Goal: Information Seeking & Learning: Understand process/instructions

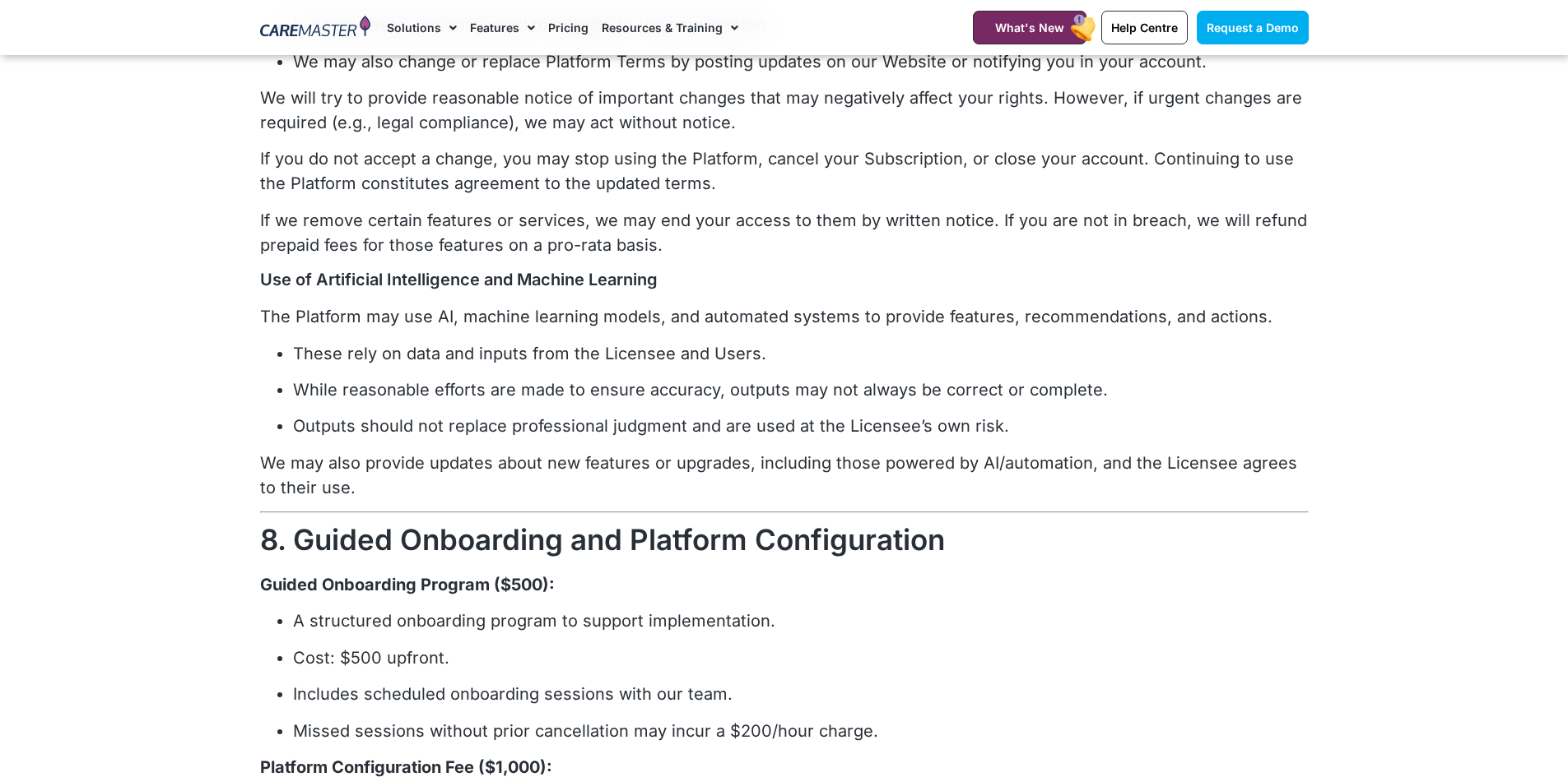
scroll to position [2304, 0]
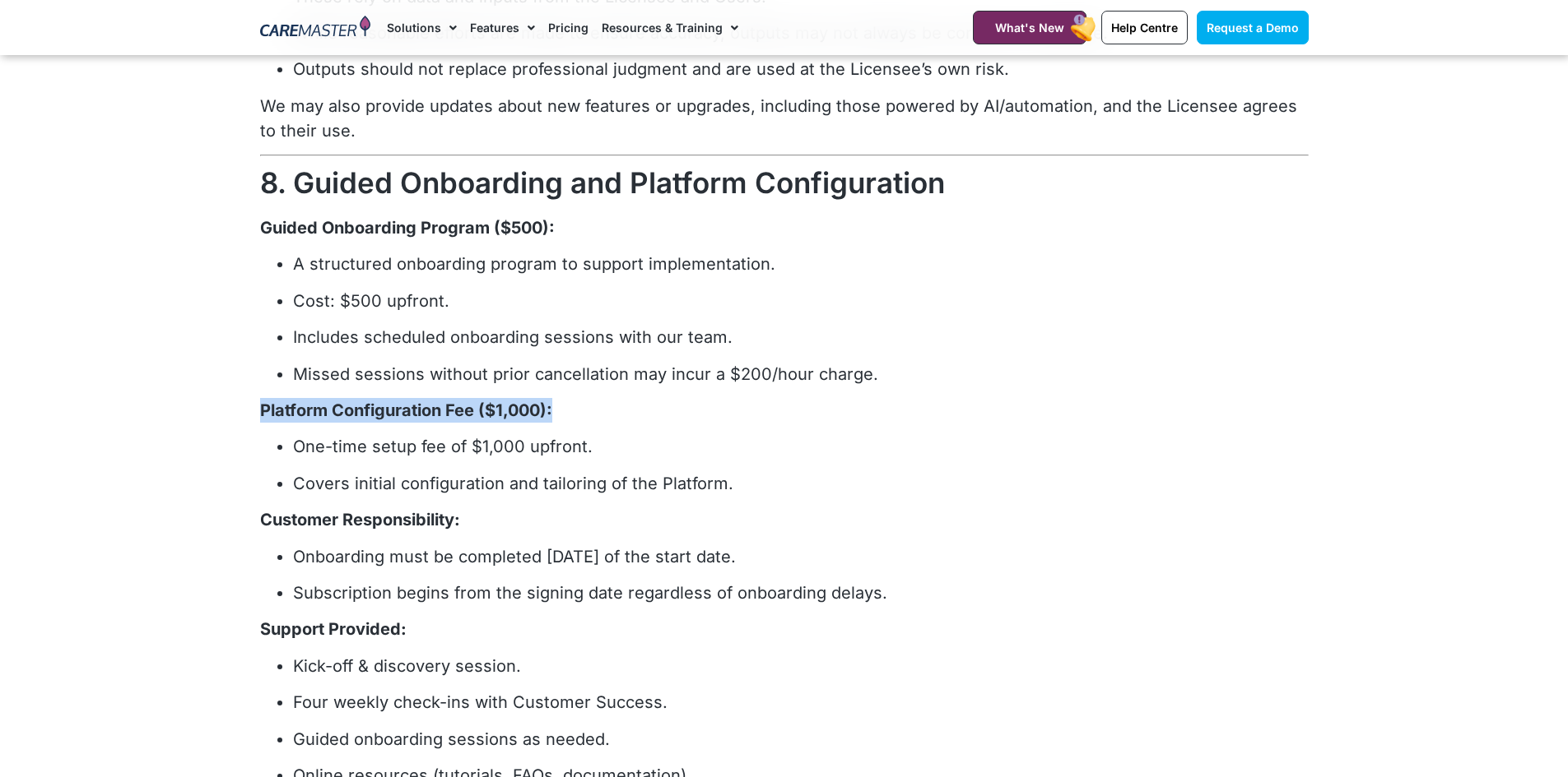
drag, startPoint x: 552, startPoint y: 411, endPoint x: 253, endPoint y: 407, distance: 299.0
click at [252, 406] on div "RECITALS a. The Licensor has the right to license the Platform and the Material…" at bounding box center [784, 697] width 1065 height 5705
click at [698, 406] on p "Platform Configuration Fee ($1,000):" at bounding box center [784, 411] width 1048 height 25
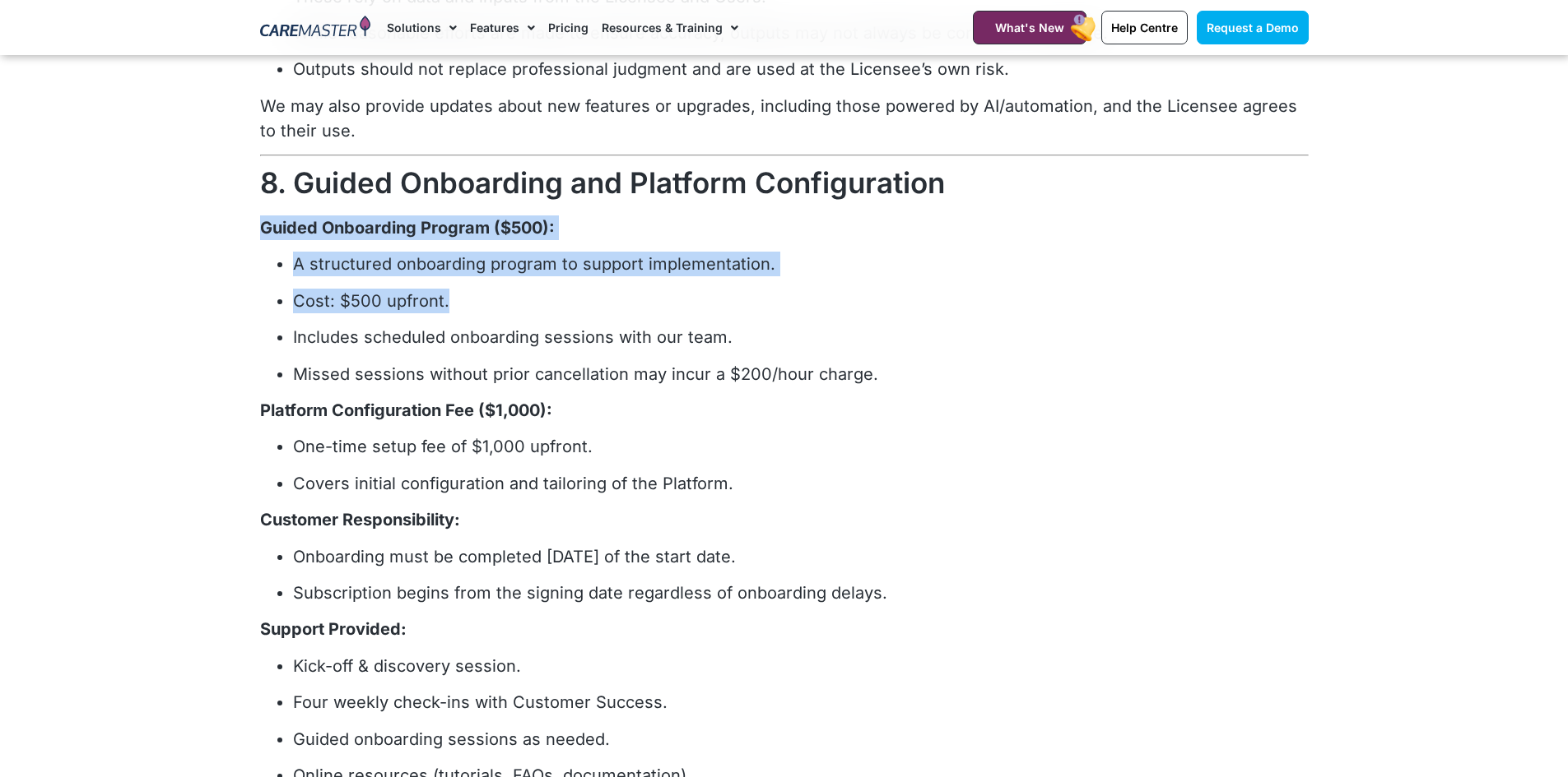
drag, startPoint x: 397, startPoint y: 301, endPoint x: 252, endPoint y: 225, distance: 163.7
click at [252, 225] on div "RECITALS a. The Licensor has the right to license the Platform and the Material…" at bounding box center [784, 697] width 1065 height 5705
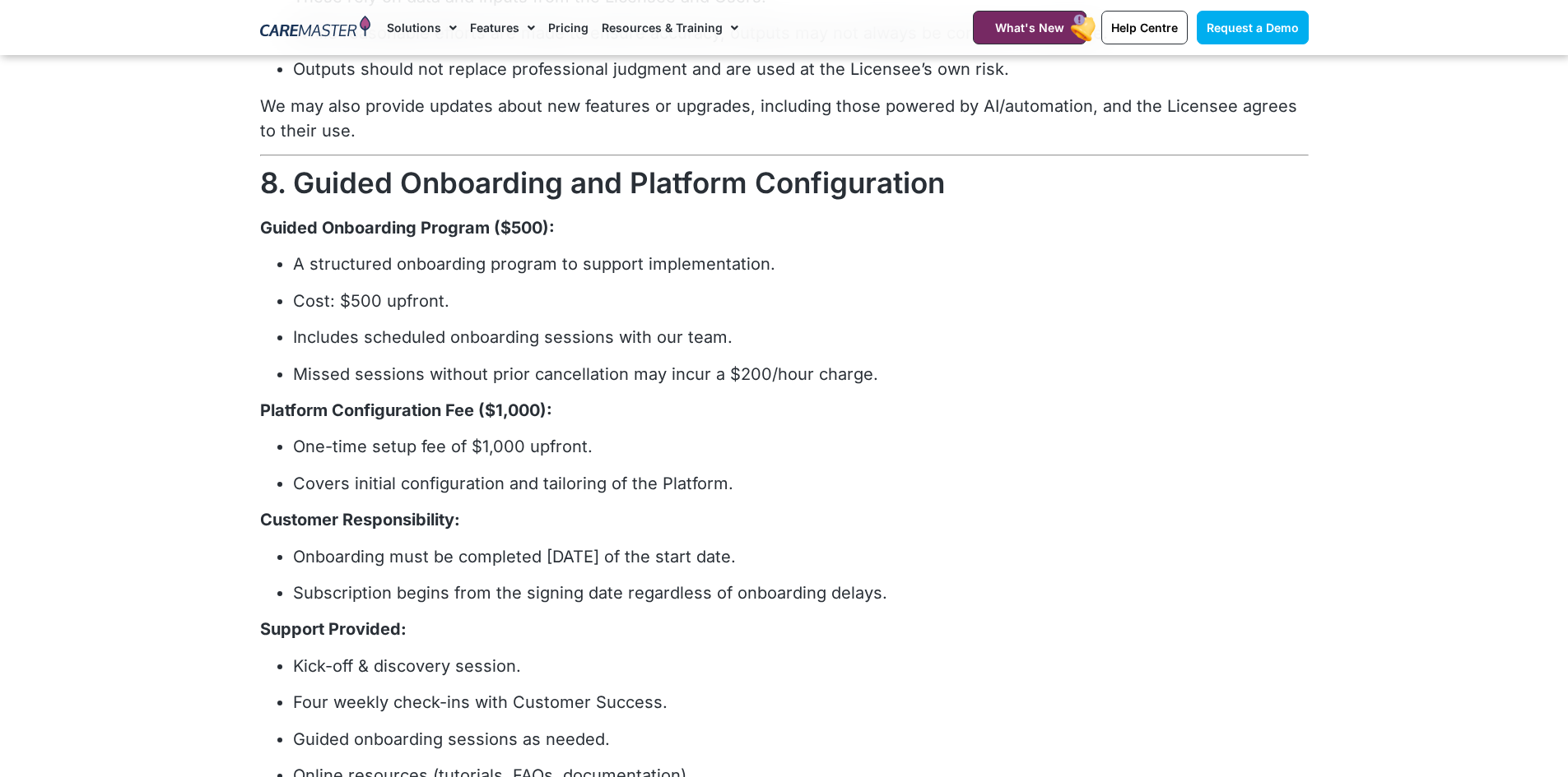
click at [108, 346] on section "RECITALS a. The Licensor has the right to license the Platform and the Material…" at bounding box center [784, 697] width 1568 height 5705
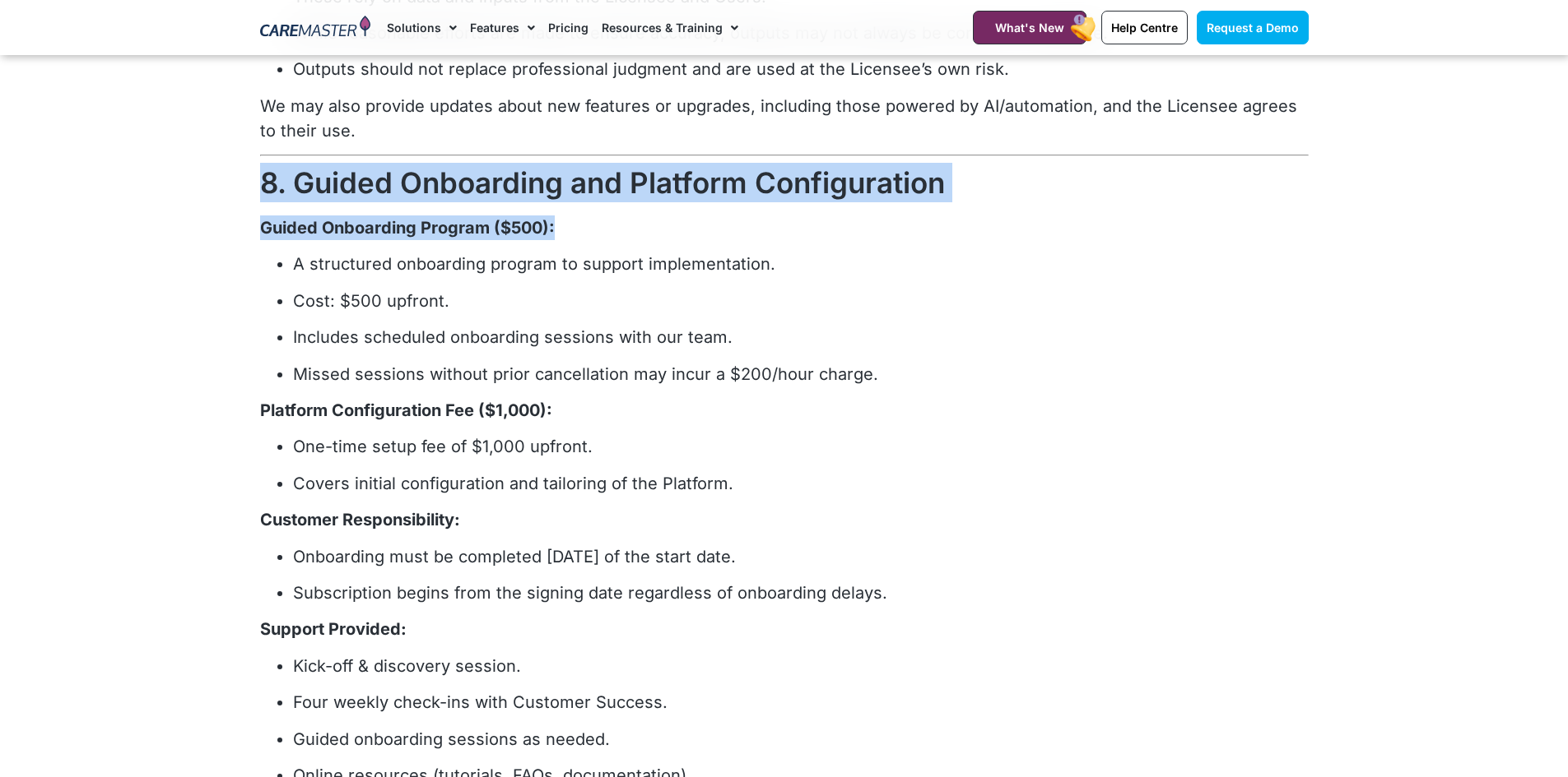
drag, startPoint x: 264, startPoint y: 179, endPoint x: 964, endPoint y: 220, distance: 701.2
click at [964, 220] on div "RECITALS a. The Licensor has the right to license the Platform and the Material…" at bounding box center [784, 695] width 1048 height 5671
click at [702, 214] on div "RECITALS a. The Licensor has the right to license the Platform and the Material…" at bounding box center [784, 695] width 1048 height 5671
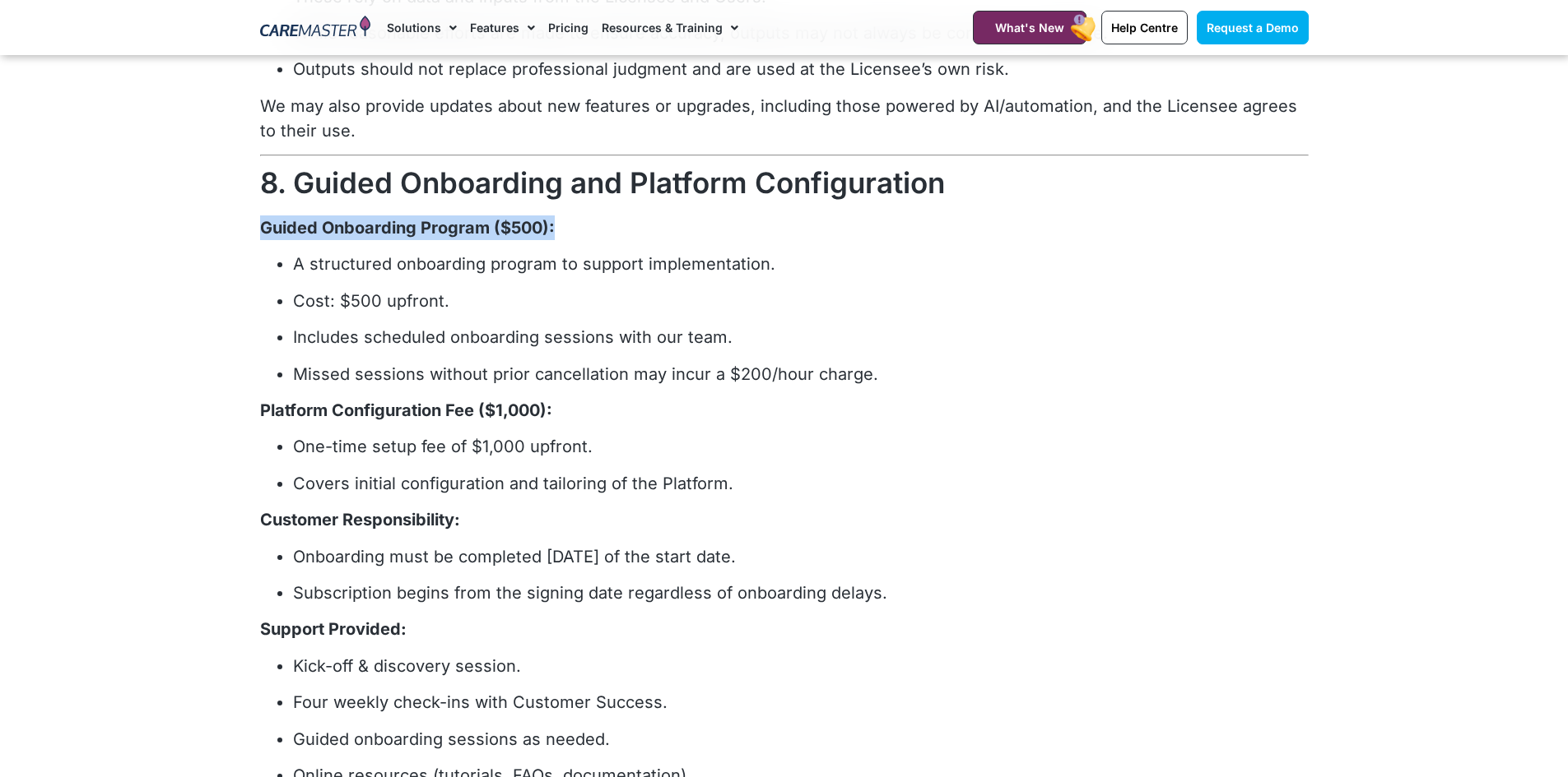
drag, startPoint x: 564, startPoint y: 223, endPoint x: 237, endPoint y: 225, distance: 327.0
click at [237, 225] on section "RECITALS a. The Licensor has the right to license the Platform and the Material…" at bounding box center [784, 697] width 1568 height 5705
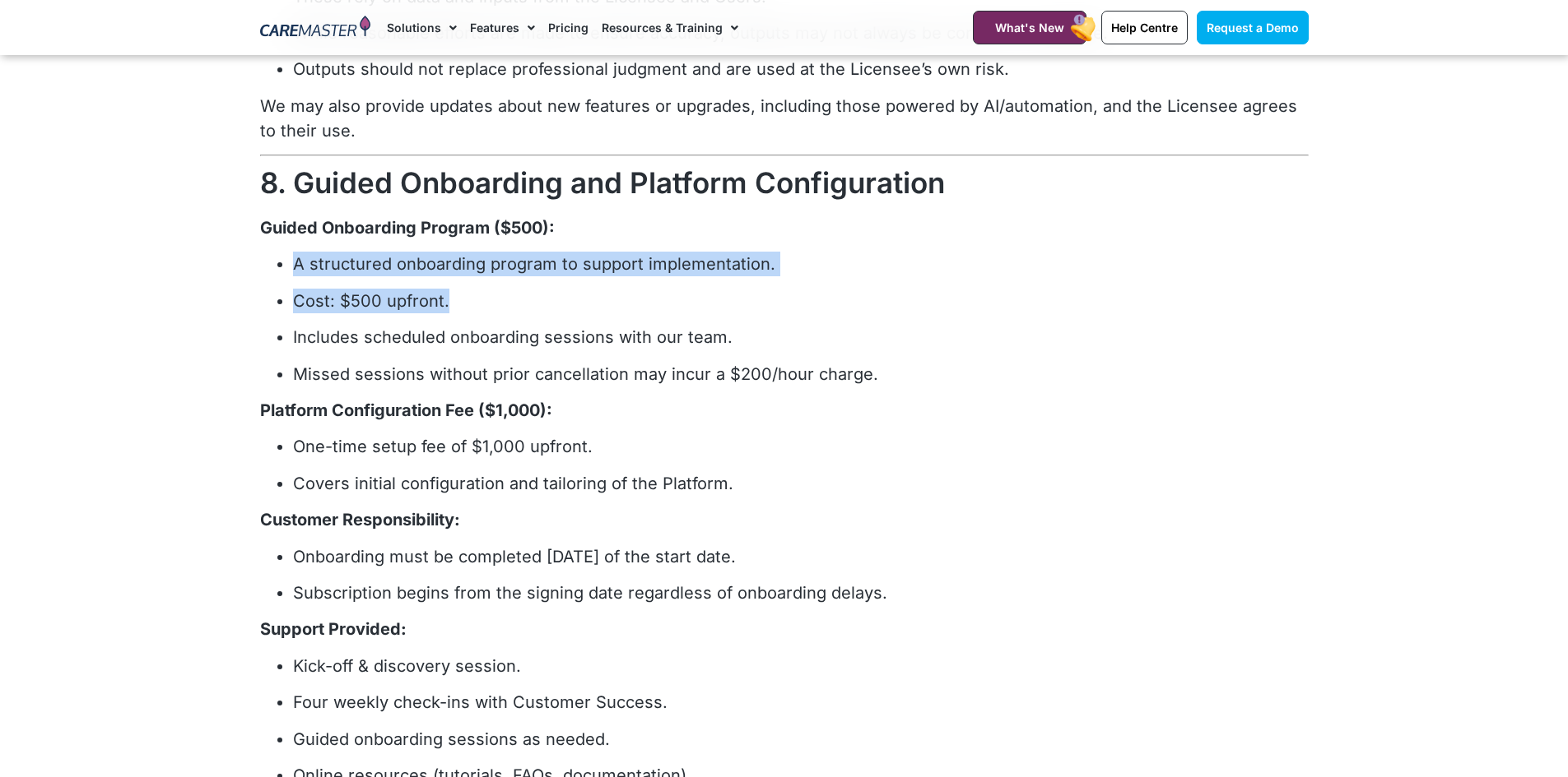
drag, startPoint x: 392, startPoint y: 262, endPoint x: 465, endPoint y: 312, distance: 88.5
click at [465, 312] on ul "A structured onboarding program to support implementation. Cost: $500 upfront. …" at bounding box center [784, 318] width 1048 height 134
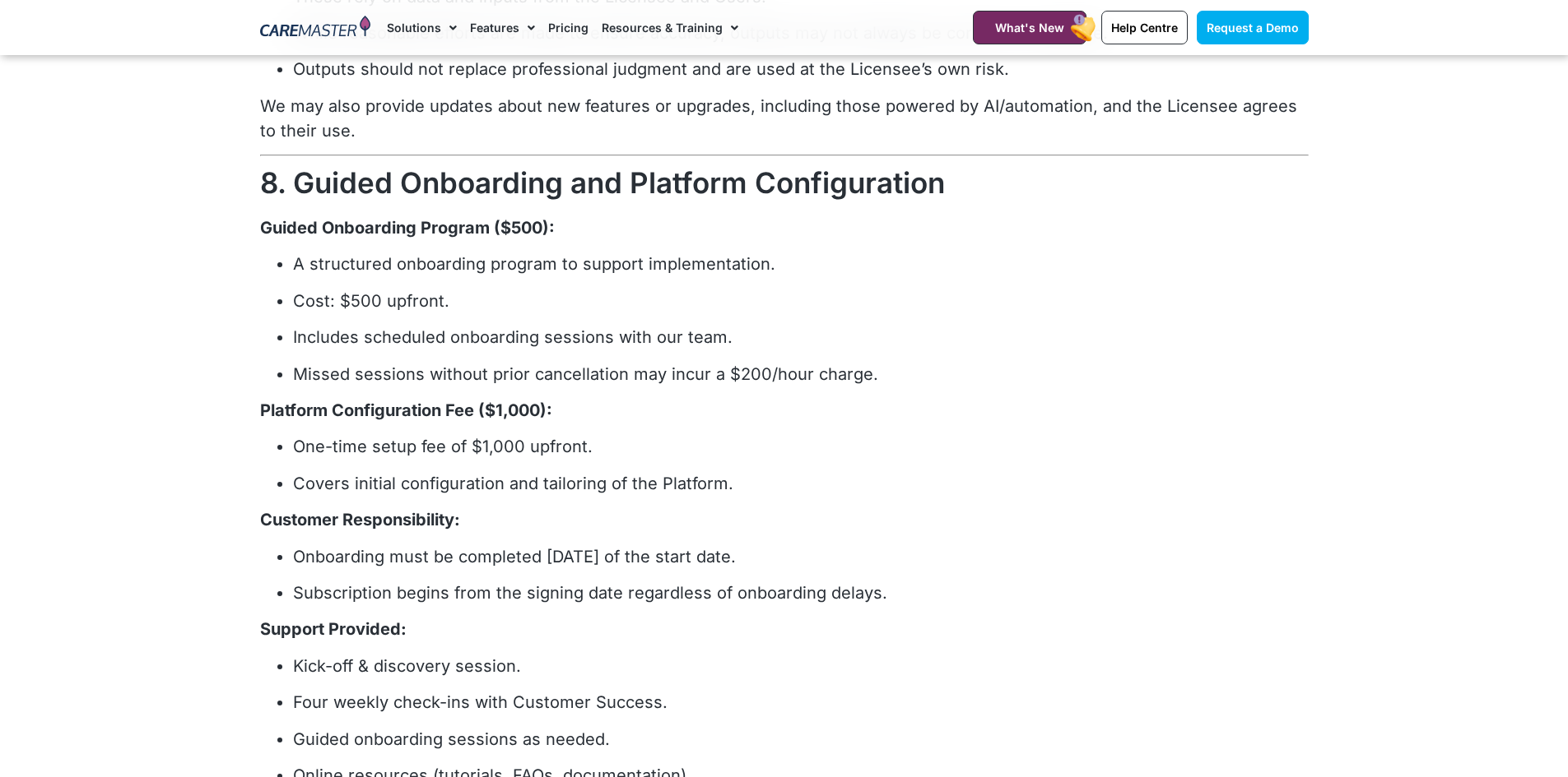
click at [518, 356] on ul "A structured onboarding program to support implementation. Cost: $500 upfront. …" at bounding box center [784, 318] width 1048 height 134
drag, startPoint x: 248, startPoint y: 408, endPoint x: 675, endPoint y: 513, distance: 439.7
click at [573, 409] on section "RECITALS a. The Licensor has the right to license the Platform and the Material…" at bounding box center [784, 697] width 1568 height 5705
drag, startPoint x: 610, startPoint y: 442, endPoint x: 267, endPoint y: 474, distance: 344.5
click at [262, 471] on ul "One-time setup fee of $1,000 upfront. Covers initial configuration and tailorin…" at bounding box center [784, 465] width 1048 height 61
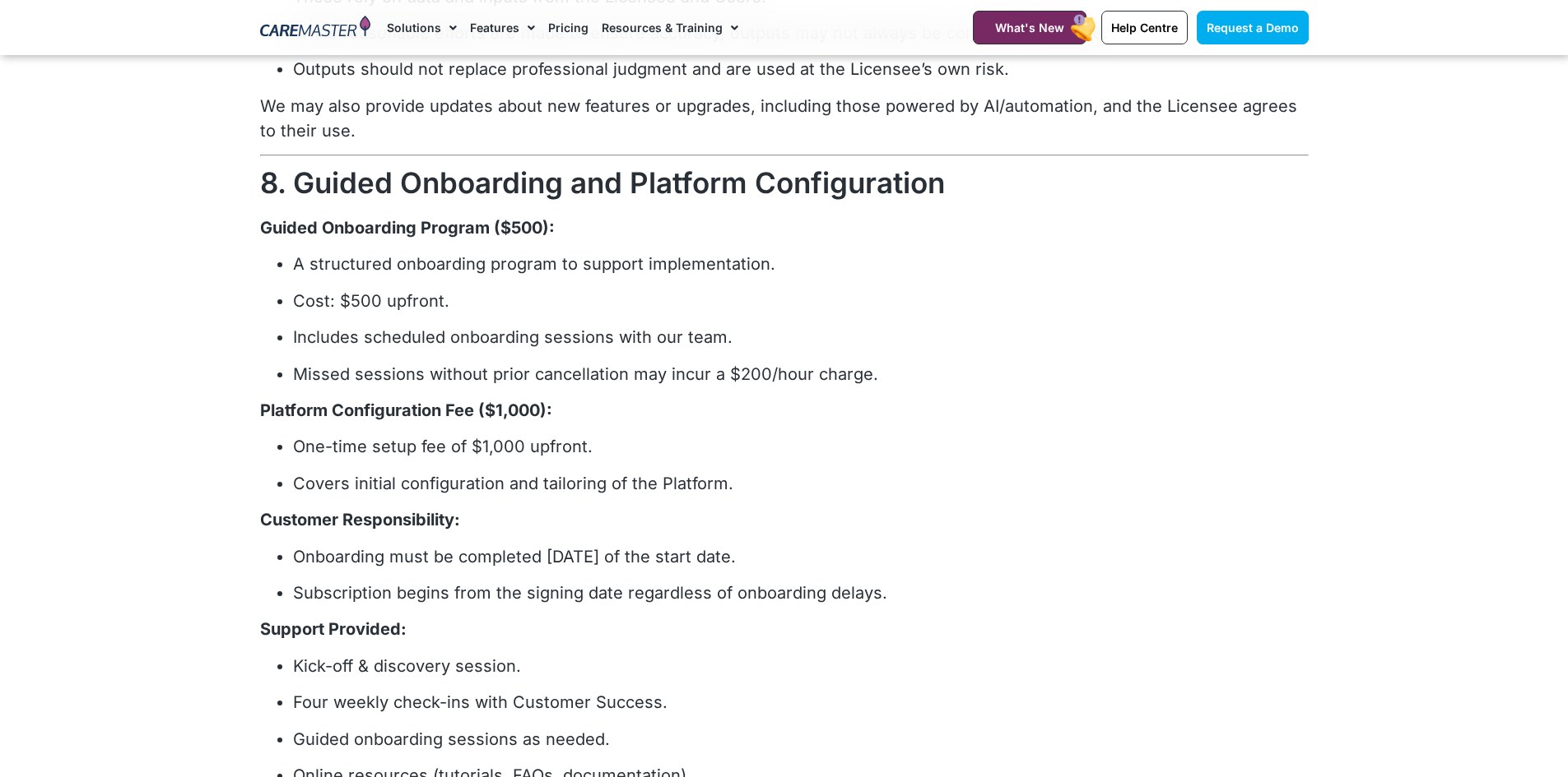
click at [286, 451] on ul "One-time setup fee of $1,000 upfront. Covers initial configuration and tailorin…" at bounding box center [784, 465] width 1048 height 61
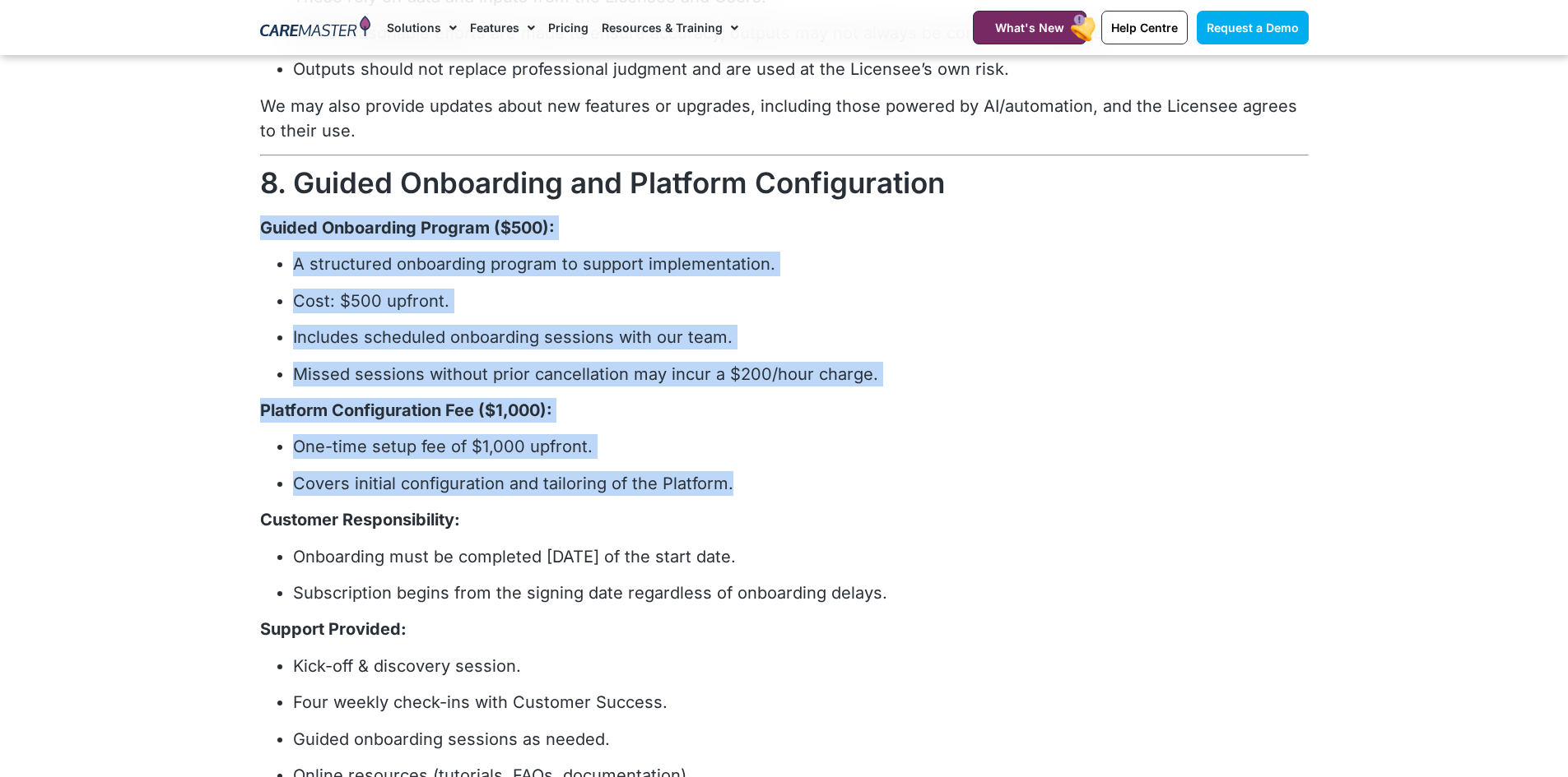
drag, startPoint x: 742, startPoint y: 481, endPoint x: 243, endPoint y: 234, distance: 556.8
click at [243, 234] on section "RECITALS a. The Licensor has the right to license the Platform and the Material…" at bounding box center [784, 697] width 1568 height 5705
click at [158, 280] on section "RECITALS a. The Licensor has the right to license the Platform and the Material…" at bounding box center [784, 697] width 1568 height 5705
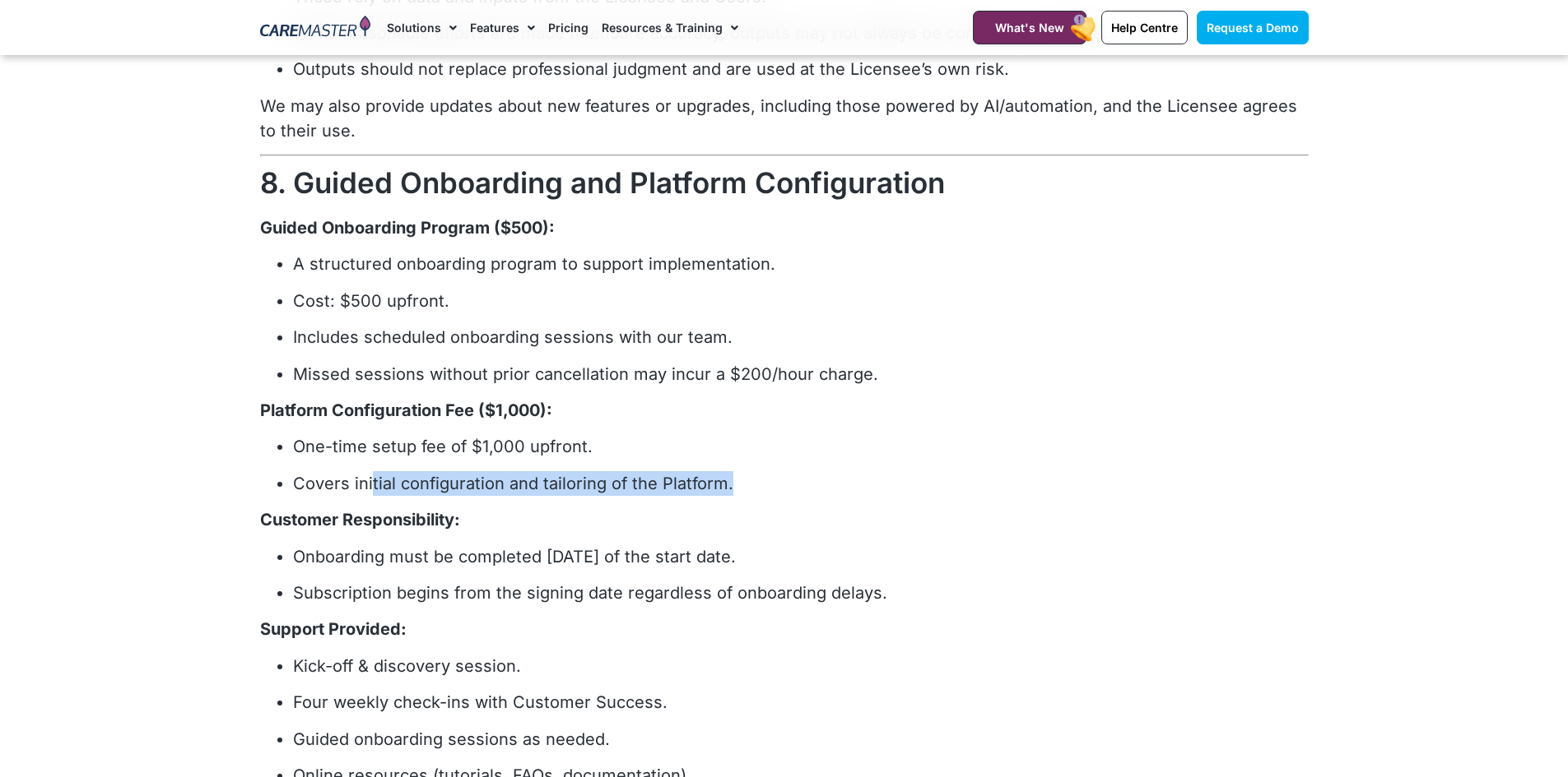
drag, startPoint x: 369, startPoint y: 486, endPoint x: 802, endPoint y: 484, distance: 433.0
click at [739, 480] on p "Covers initial configuration and tailoring of the Platform." at bounding box center [801, 484] width 1016 height 25
click at [802, 484] on p "Covers initial configuration and tailoring of the Platform." at bounding box center [801, 484] width 1016 height 25
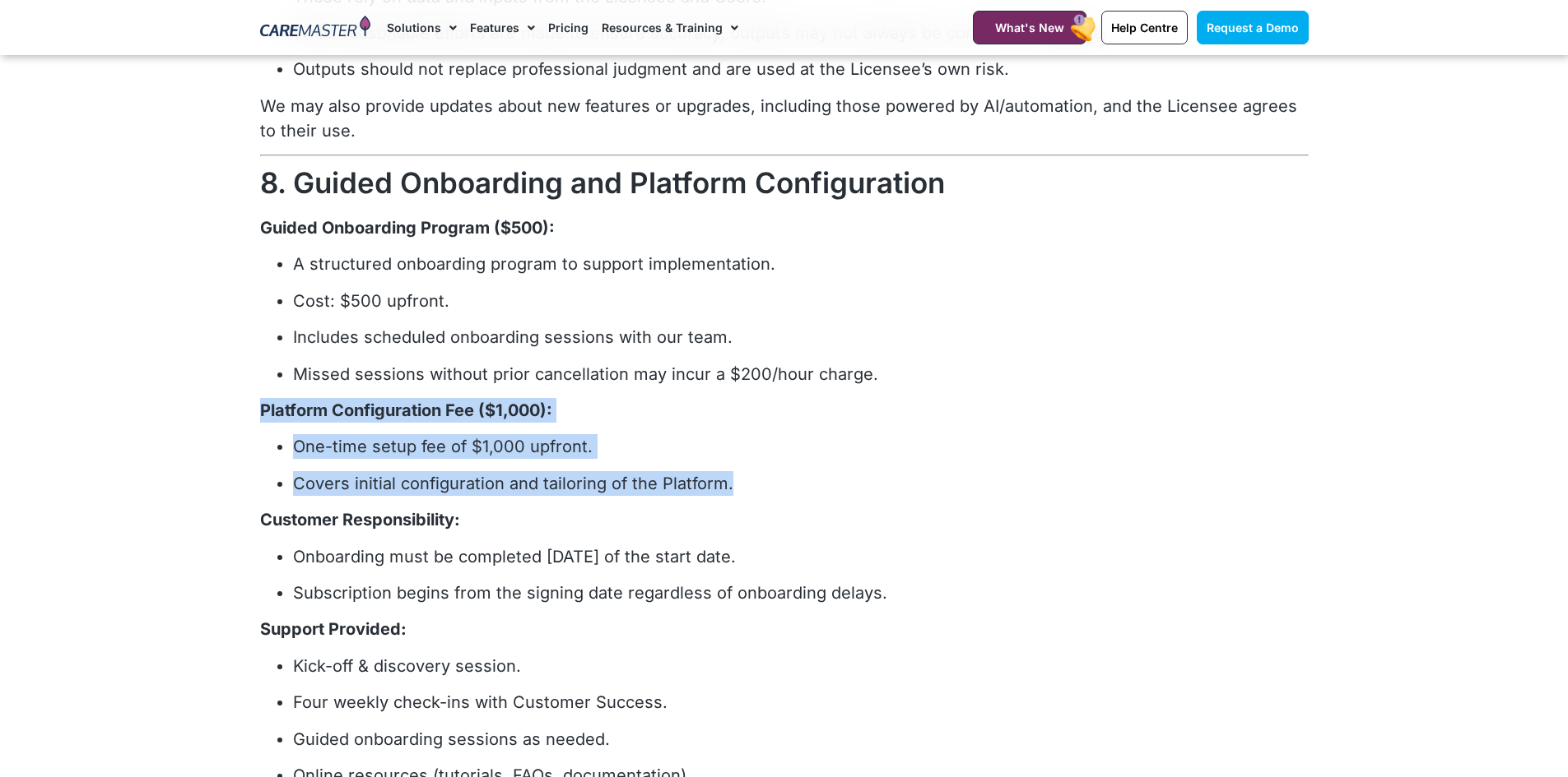
drag, startPoint x: 606, startPoint y: 475, endPoint x: 237, endPoint y: 412, distance: 374.3
click at [237, 412] on section "RECITALS a. The Licensor has the right to license the Platform and the Material…" at bounding box center [784, 697] width 1568 height 5705
click at [503, 495] on p "Covers initial configuration and tailoring of the Platform." at bounding box center [801, 484] width 1016 height 25
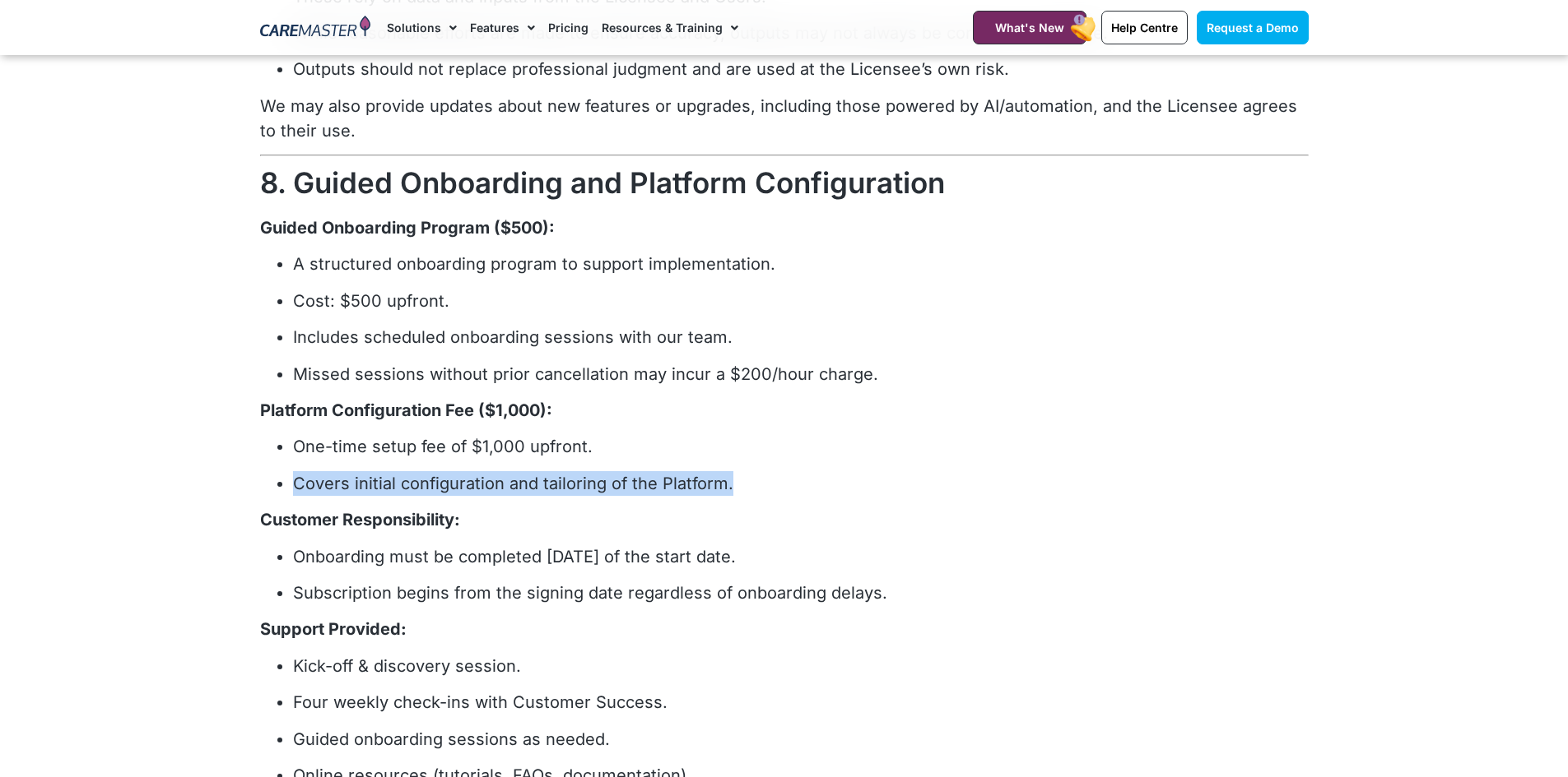
drag, startPoint x: 723, startPoint y: 482, endPoint x: 277, endPoint y: 494, distance: 446.2
click at [293, 494] on li "Covers initial configuration and tailoring of the Platform." at bounding box center [801, 484] width 1016 height 25
click at [434, 511] on strong "Customer Responsibility:" at bounding box center [360, 520] width 200 height 20
drag, startPoint x: 733, startPoint y: 482, endPoint x: 287, endPoint y: 486, distance: 446.0
click at [287, 486] on ul "One-time setup fee of $1,000 upfront. Covers initial configuration and tailorin…" at bounding box center [784, 465] width 1048 height 61
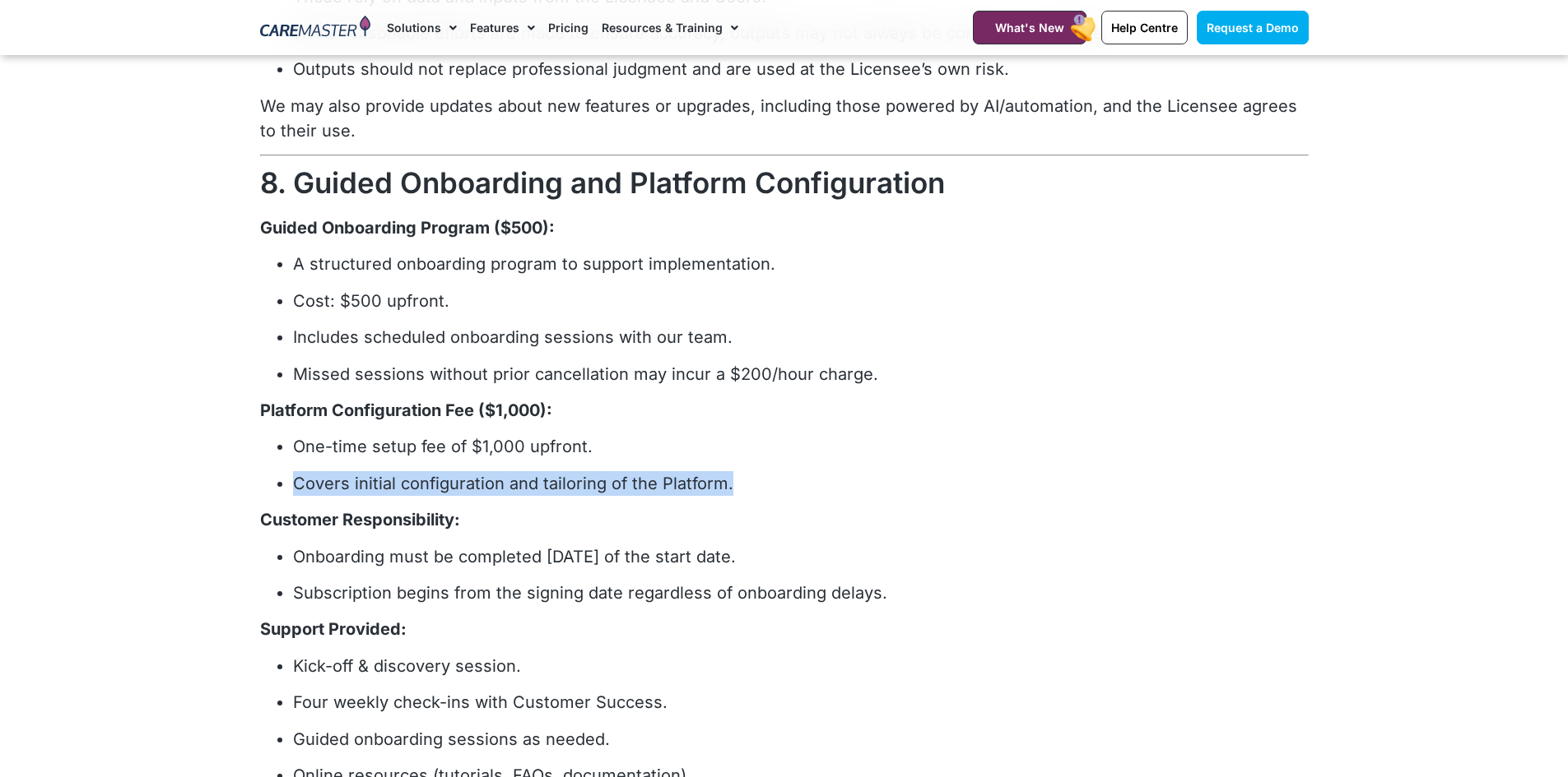
click at [367, 485] on p "Covers initial configuration and tailoring of the Platform." at bounding box center [801, 484] width 1016 height 25
click at [480, 481] on p "Covers initial configuration and tailoring of the Platform." at bounding box center [801, 484] width 1016 height 25
drag, startPoint x: 733, startPoint y: 480, endPoint x: 355, endPoint y: 470, distance: 378.1
click at [302, 481] on p "Covers initial configuration and tailoring of the Platform." at bounding box center [801, 484] width 1016 height 25
click at [501, 500] on div "RECITALS a. The Licensor has the right to license the Platform and the Material…" at bounding box center [784, 695] width 1048 height 5671
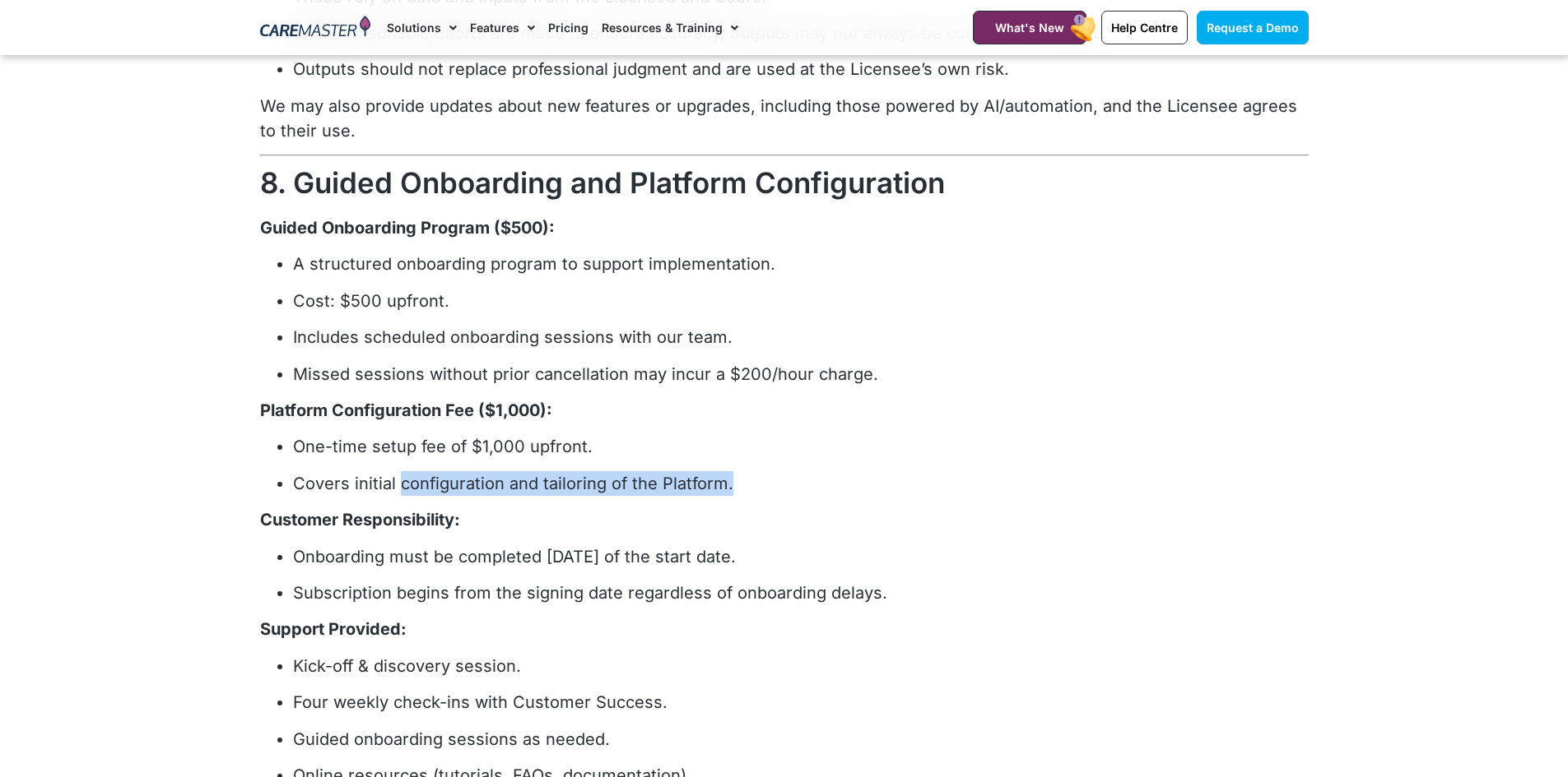
drag, startPoint x: 622, startPoint y: 486, endPoint x: 394, endPoint y: 480, distance: 228.1
click at [395, 479] on p "Covers initial configuration and tailoring of the Platform." at bounding box center [801, 484] width 1016 height 25
click at [744, 458] on p "One-time setup fee of $1,000 upfront." at bounding box center [801, 447] width 1016 height 25
click at [722, 479] on p "Covers initial configuration and tailoring of the Platform." at bounding box center [801, 484] width 1016 height 25
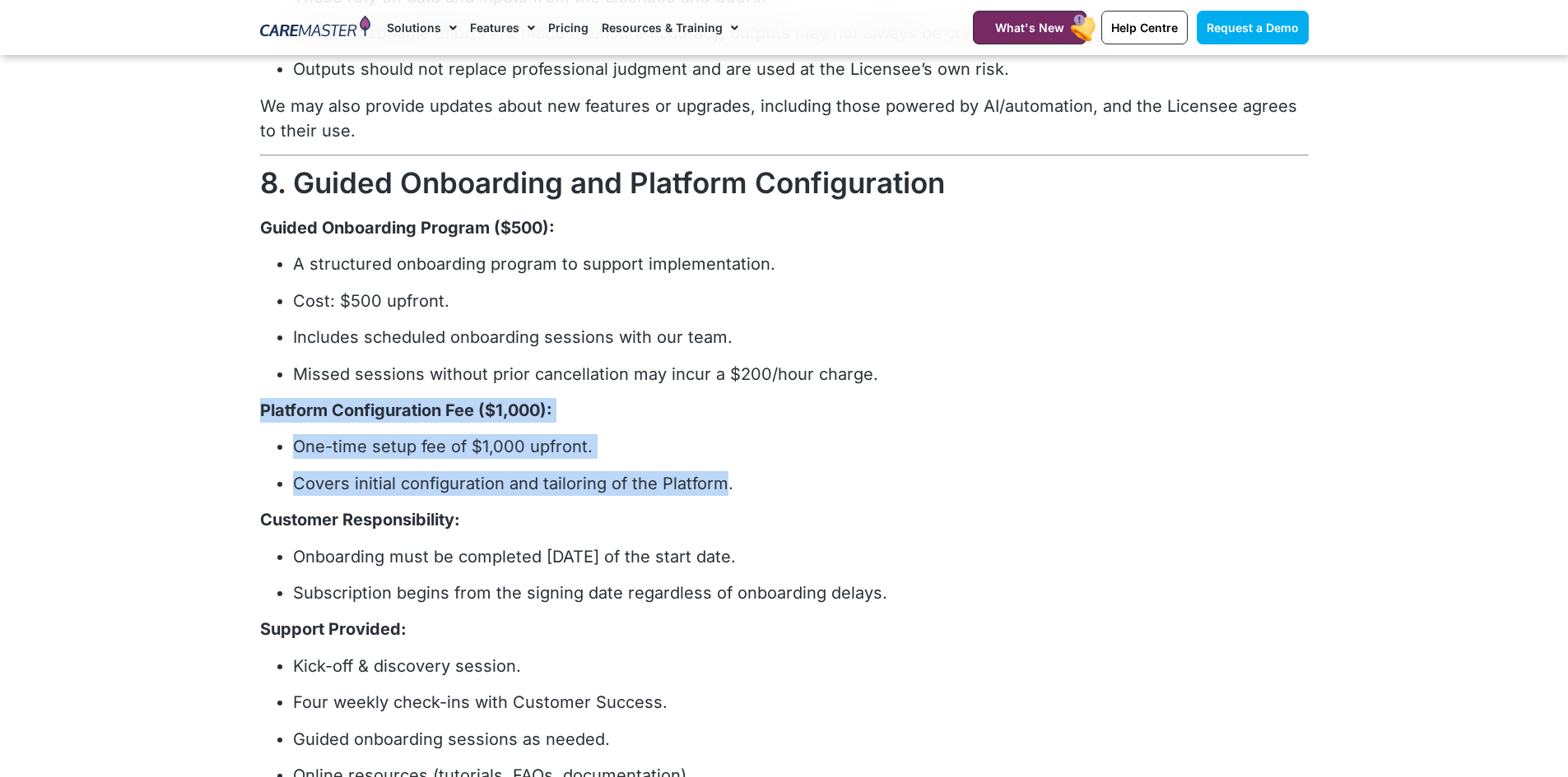
drag, startPoint x: 722, startPoint y: 483, endPoint x: 347, endPoint y: 427, distance: 379.2
click at [256, 417] on div "RECITALS a. The Licensor has the right to license the Platform and the Material…" at bounding box center [784, 697] width 1065 height 5705
click at [692, 439] on p "One-time setup fee of $1,000 upfront." at bounding box center [801, 447] width 1016 height 25
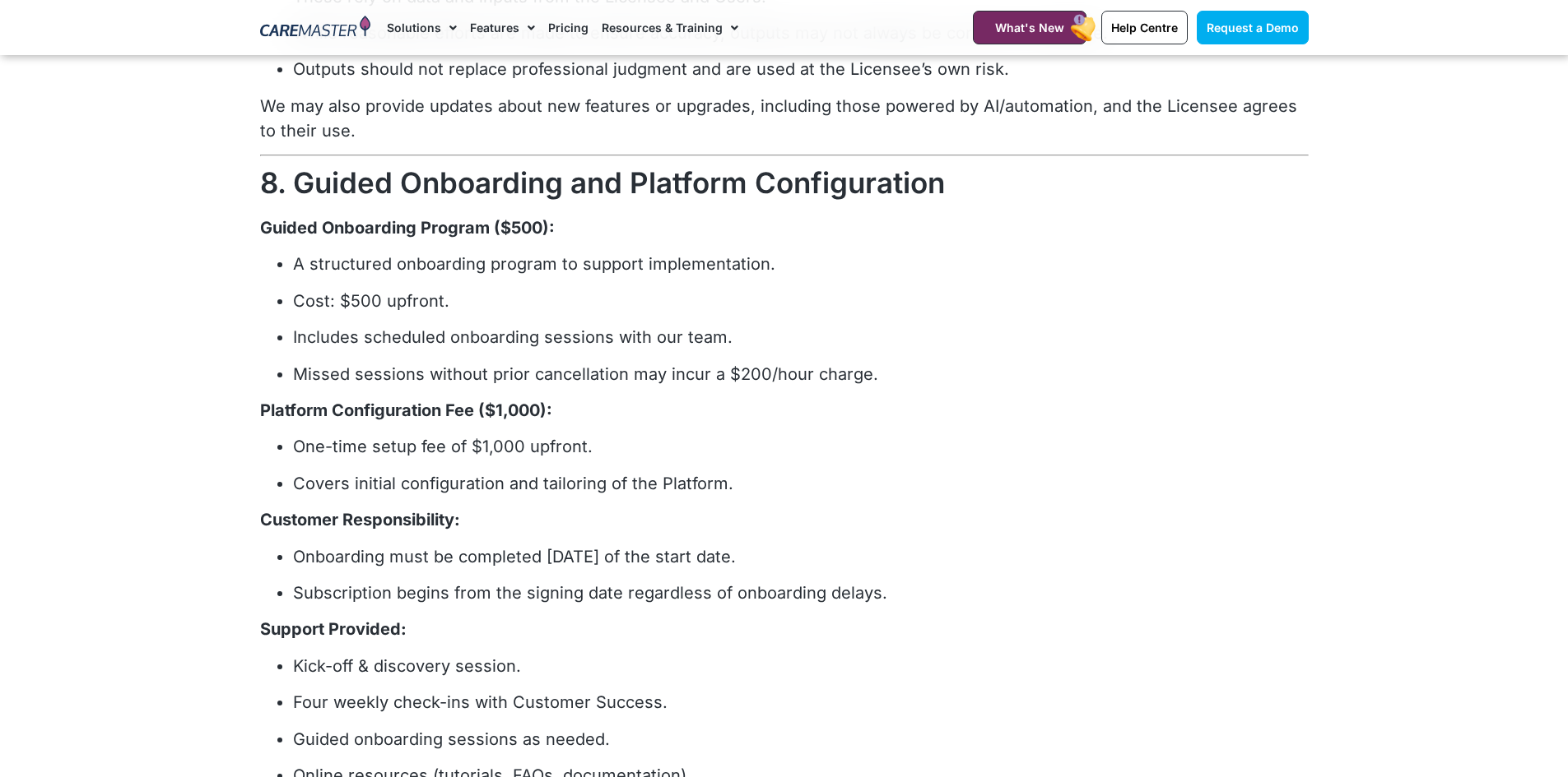
click at [881, 446] on p "One-time setup fee of $1,000 upfront." at bounding box center [801, 447] width 1016 height 25
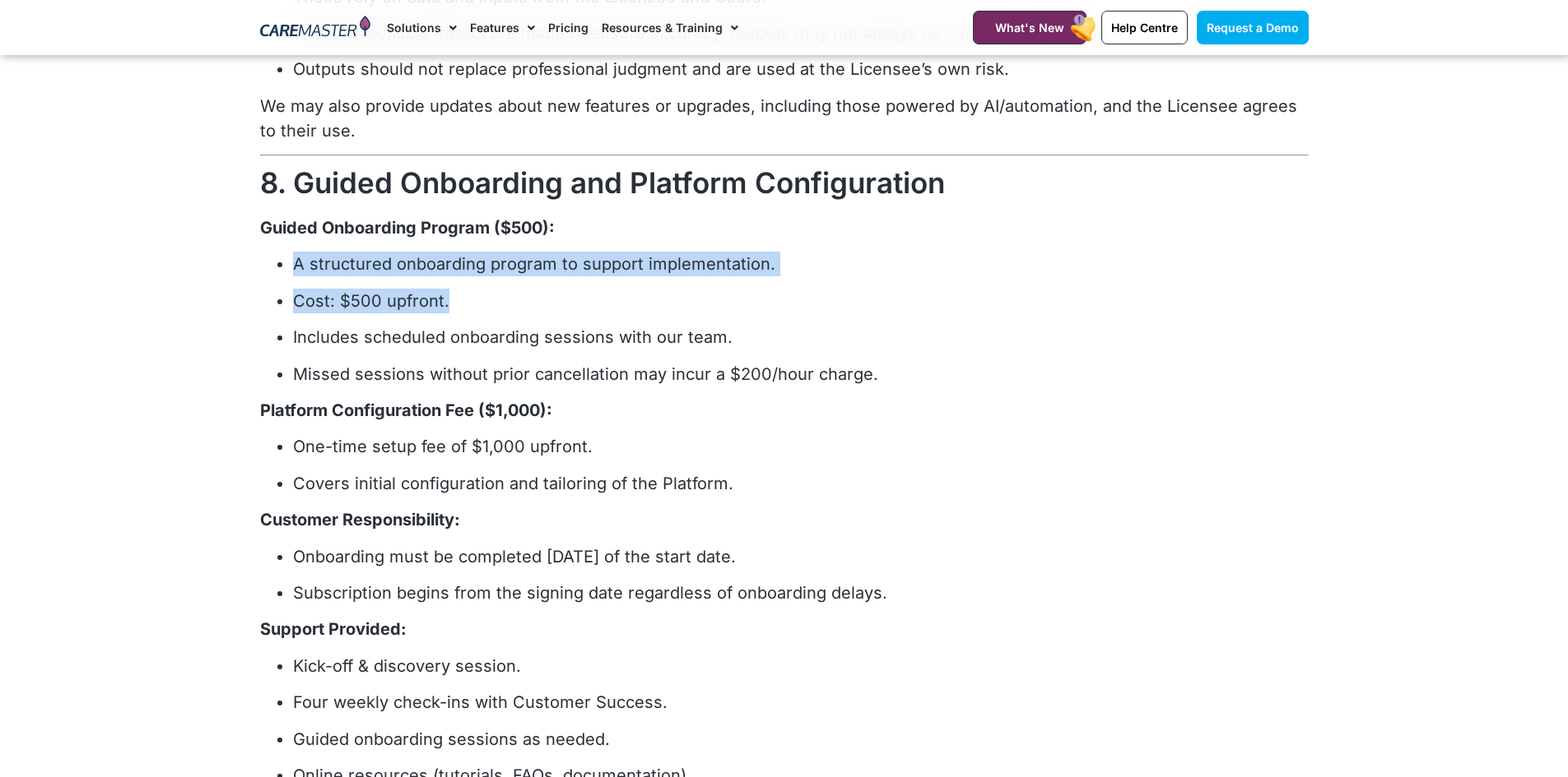
drag, startPoint x: 458, startPoint y: 301, endPoint x: 292, endPoint y: 262, distance: 170.5
click at [292, 262] on ul "A structured onboarding program to support implementation. Cost: $500 upfront. …" at bounding box center [784, 318] width 1048 height 134
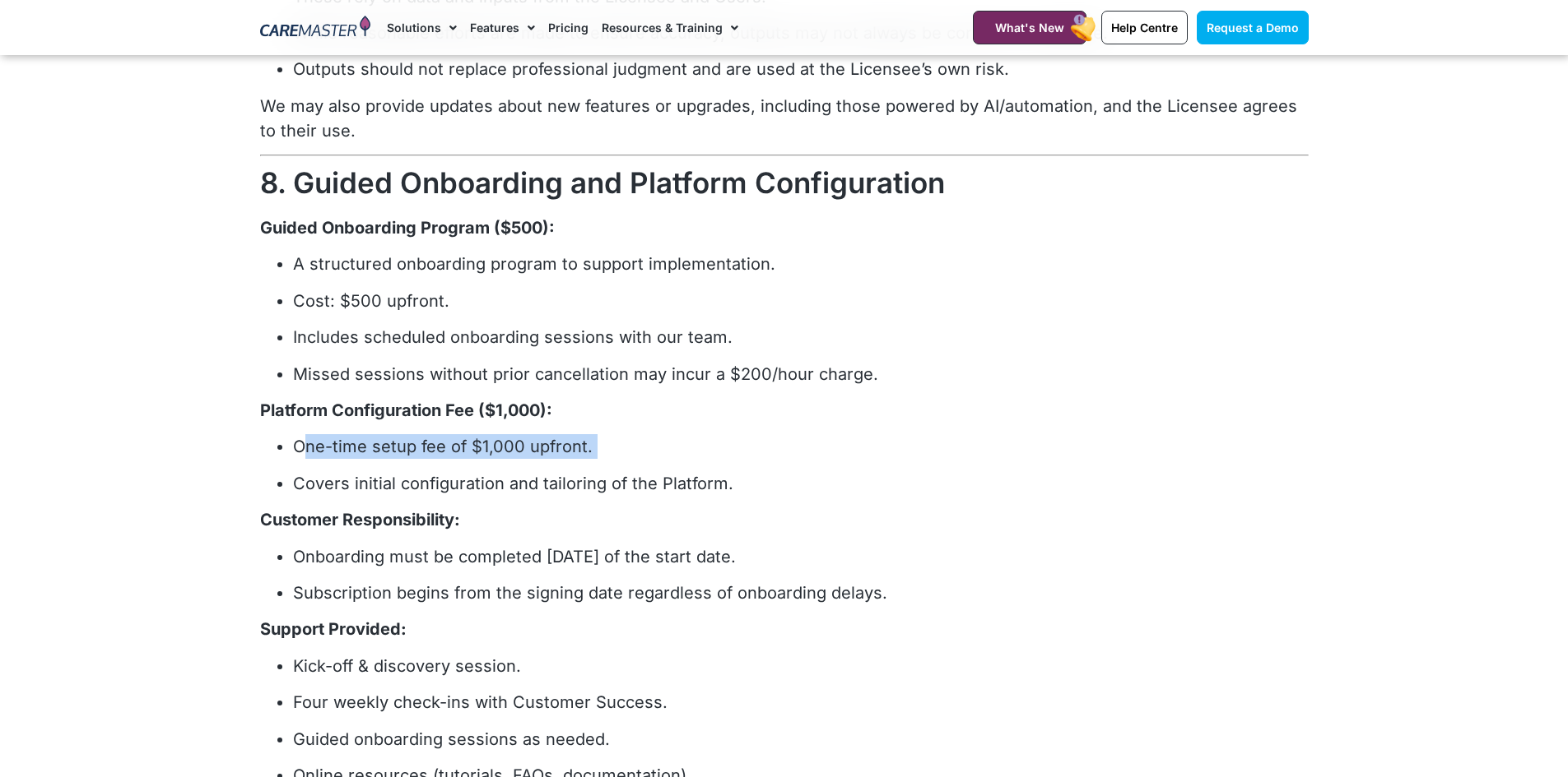
drag, startPoint x: 308, startPoint y: 451, endPoint x: 527, endPoint y: 474, distance: 220.2
click at [552, 466] on ul "One-time setup fee of $1,000 upfront. Covers initial configuration and tailorin…" at bounding box center [784, 465] width 1048 height 61
click at [398, 481] on p "Covers initial configuration and tailoring of the Platform." at bounding box center [801, 484] width 1016 height 25
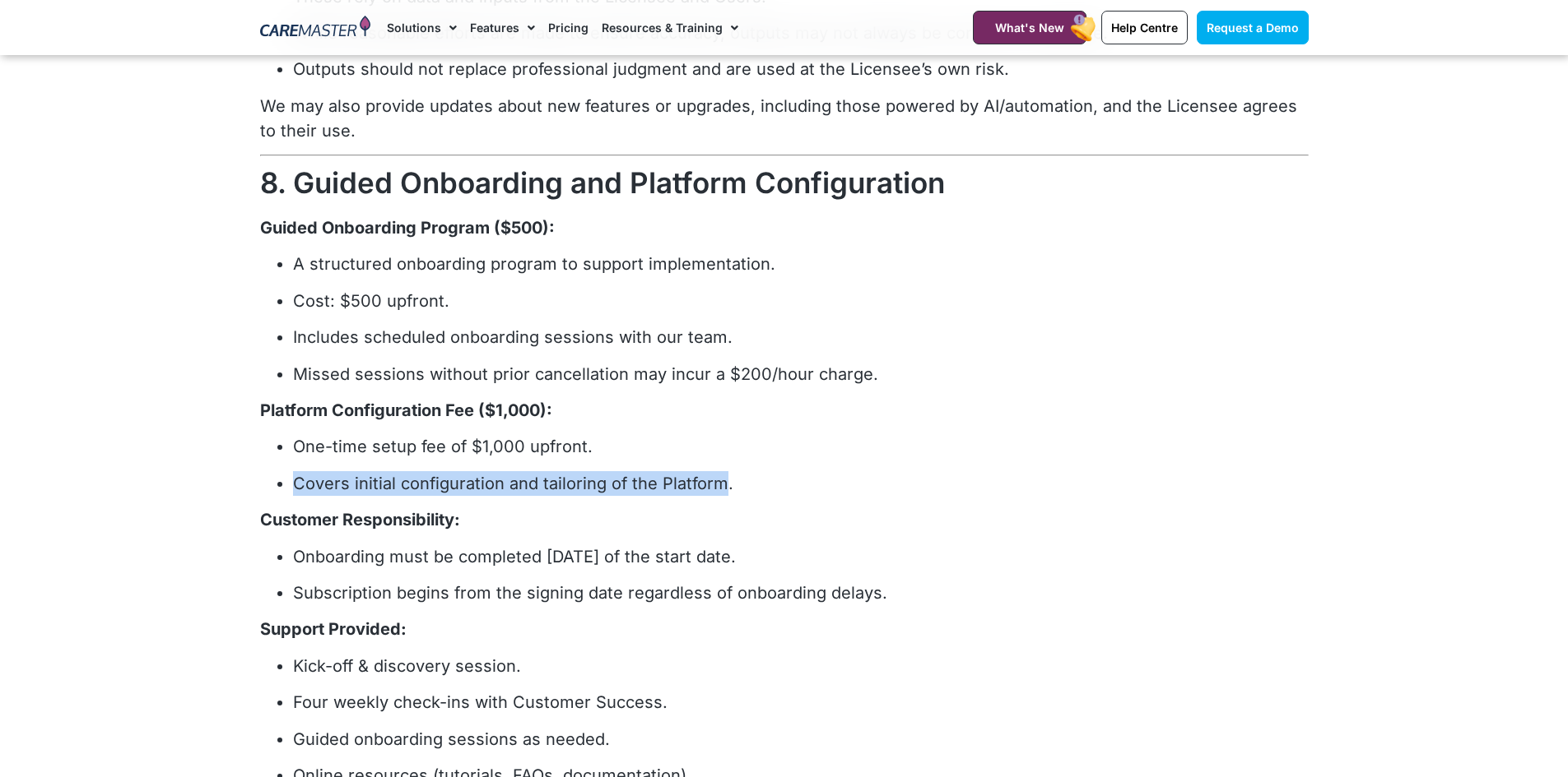
drag, startPoint x: 721, startPoint y: 487, endPoint x: 384, endPoint y: 496, distance: 337.1
click at [297, 473] on p "Covers initial configuration and tailoring of the Platform." at bounding box center [801, 484] width 1016 height 25
click at [572, 511] on p "Customer Responsibility:" at bounding box center [784, 520] width 1048 height 25
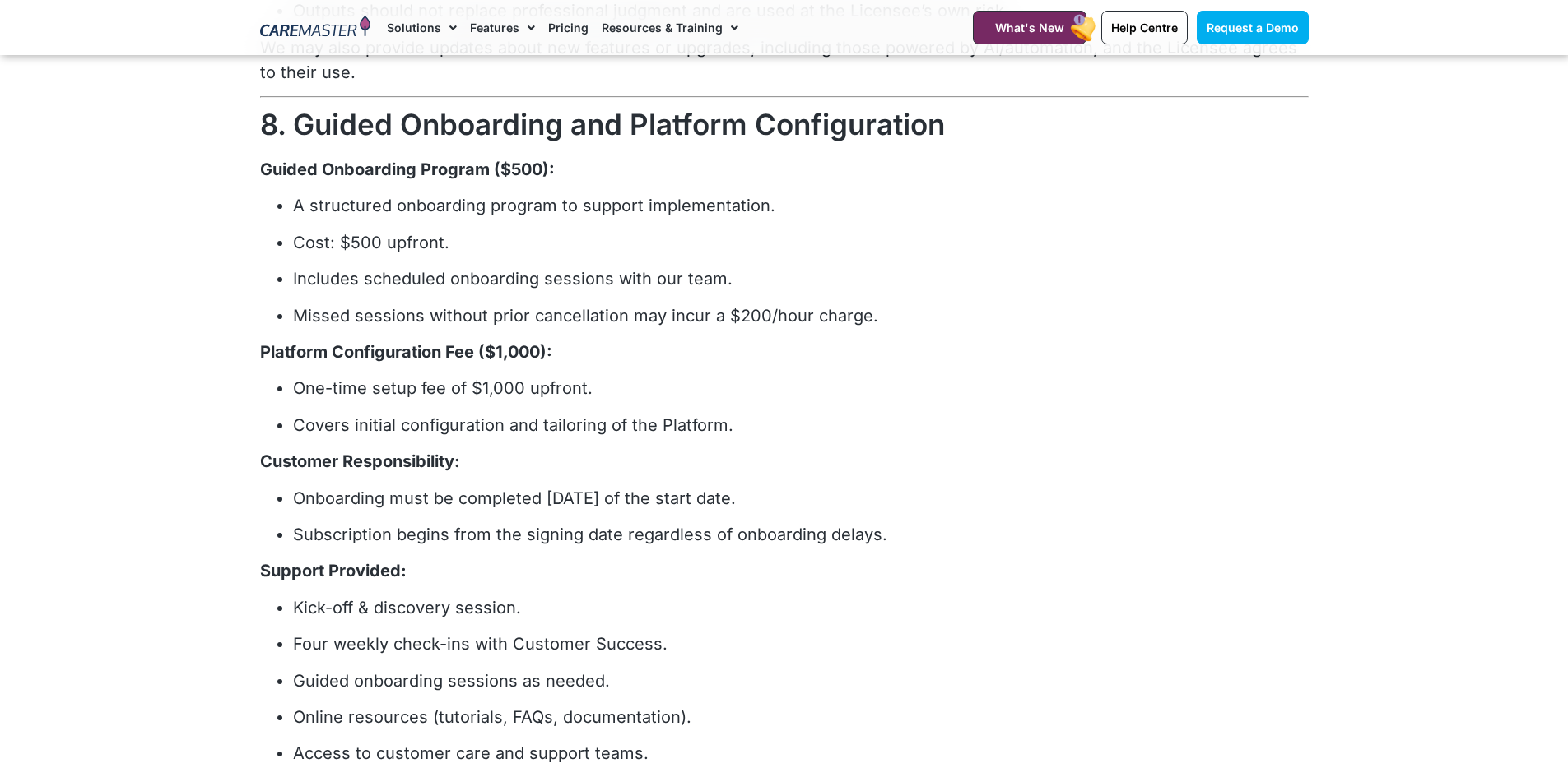
scroll to position [2468, 0]
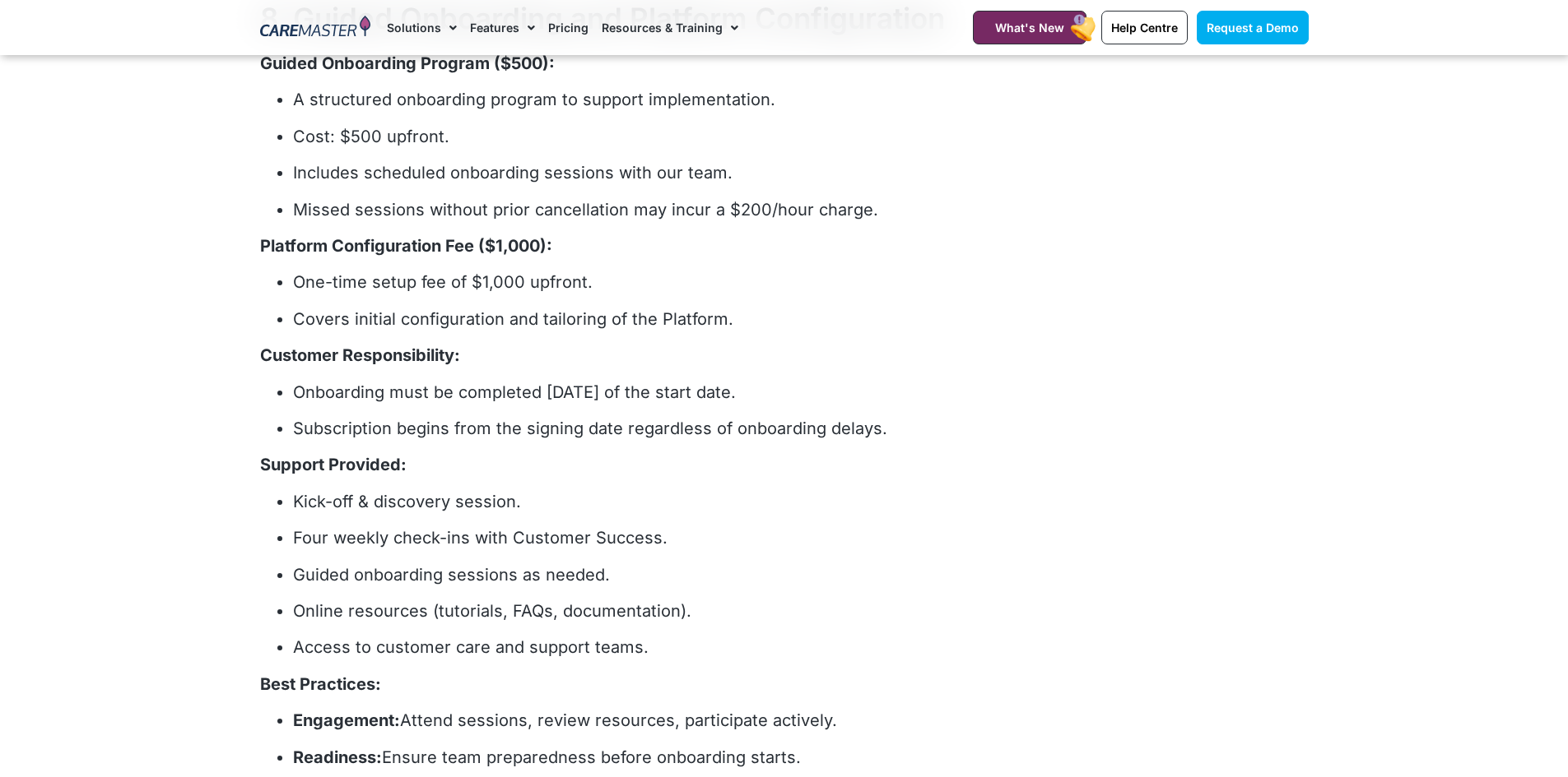
drag, startPoint x: 767, startPoint y: 389, endPoint x: 291, endPoint y: 404, distance: 476.2
click at [291, 404] on ul "Onboarding must be completed within 30 days of the start date. Subscription beg…" at bounding box center [784, 410] width 1048 height 61
click at [421, 448] on div "RECITALS a. The Licensor has the right to license the Platform and the Material…" at bounding box center [784, 530] width 1048 height 5671
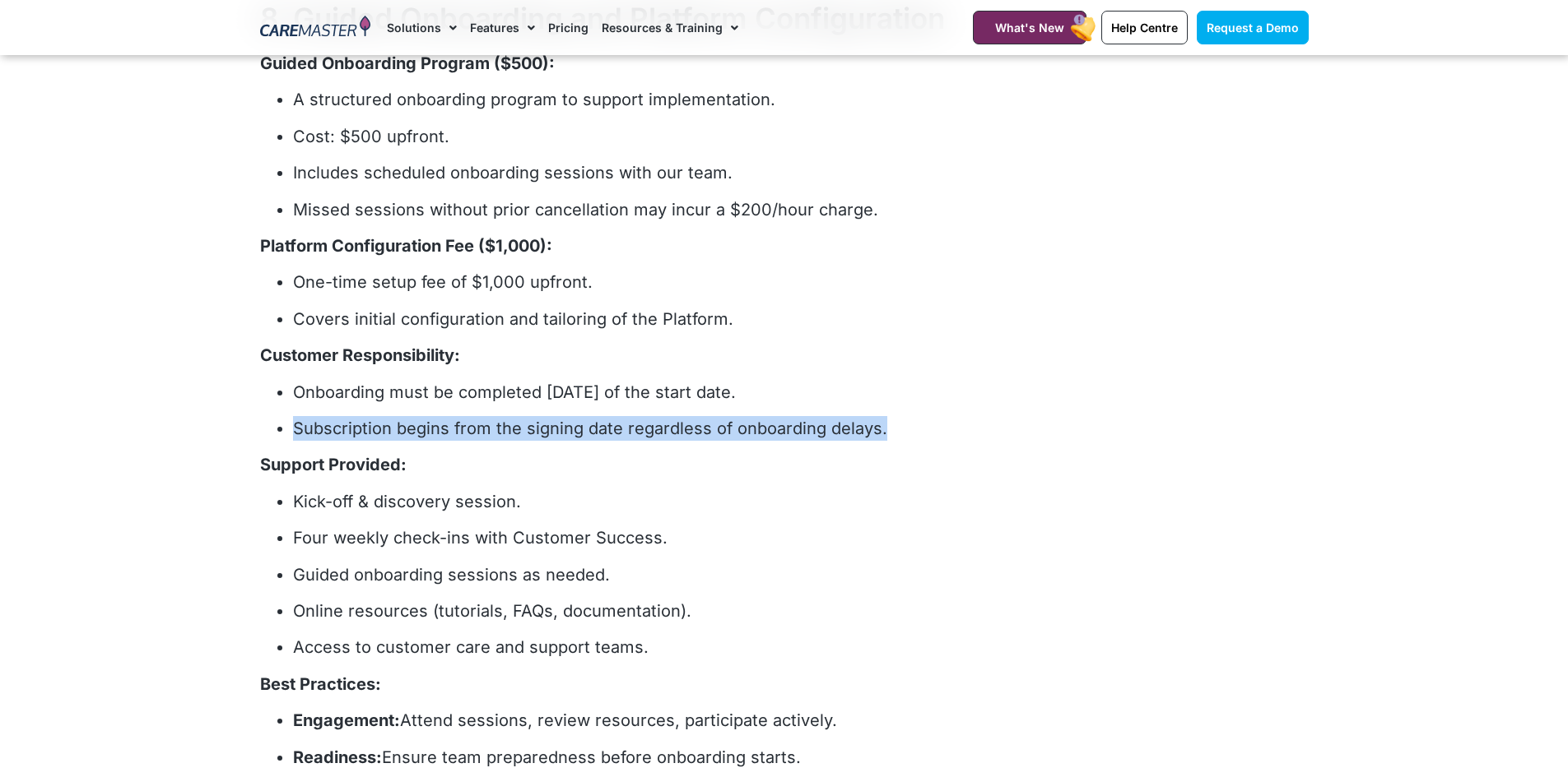
drag, startPoint x: 876, startPoint y: 430, endPoint x: 280, endPoint y: 427, distance: 596.0
click at [293, 427] on li "Subscription begins from the signing date regardless of onboarding delays." at bounding box center [801, 429] width 1016 height 25
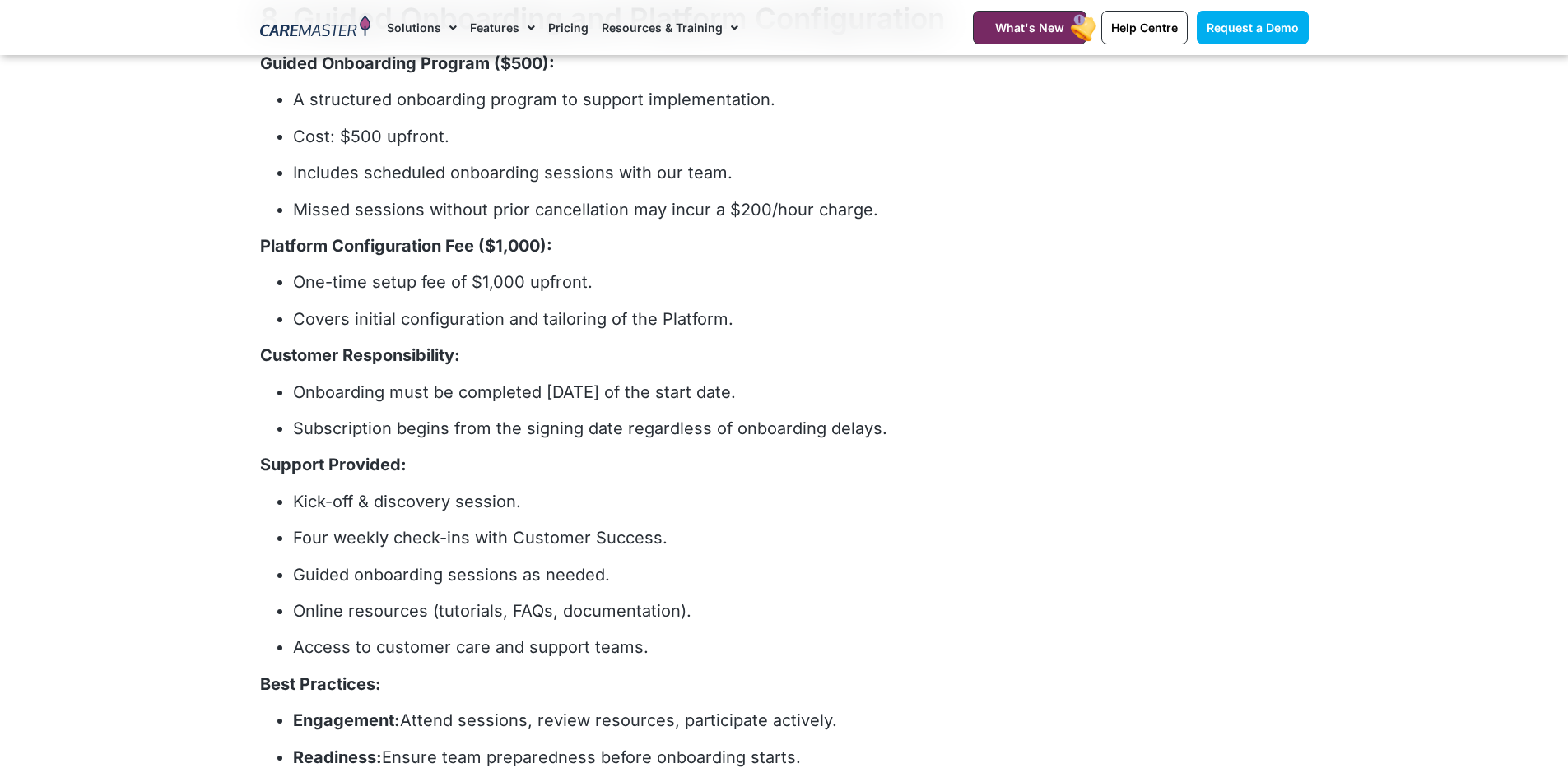
click at [501, 491] on p "Kick-off & discovery session." at bounding box center [801, 502] width 1016 height 25
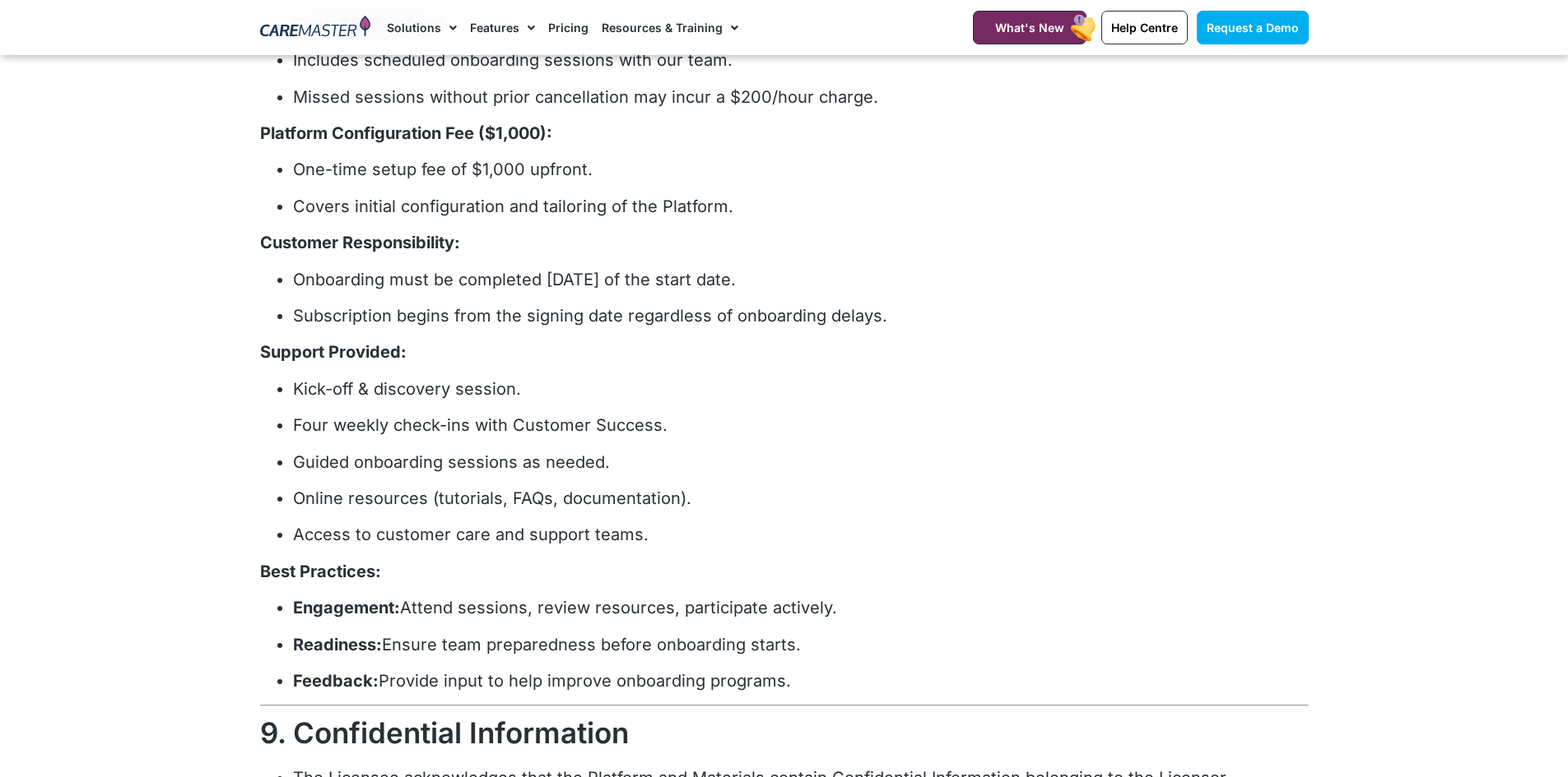
scroll to position [2385, 0]
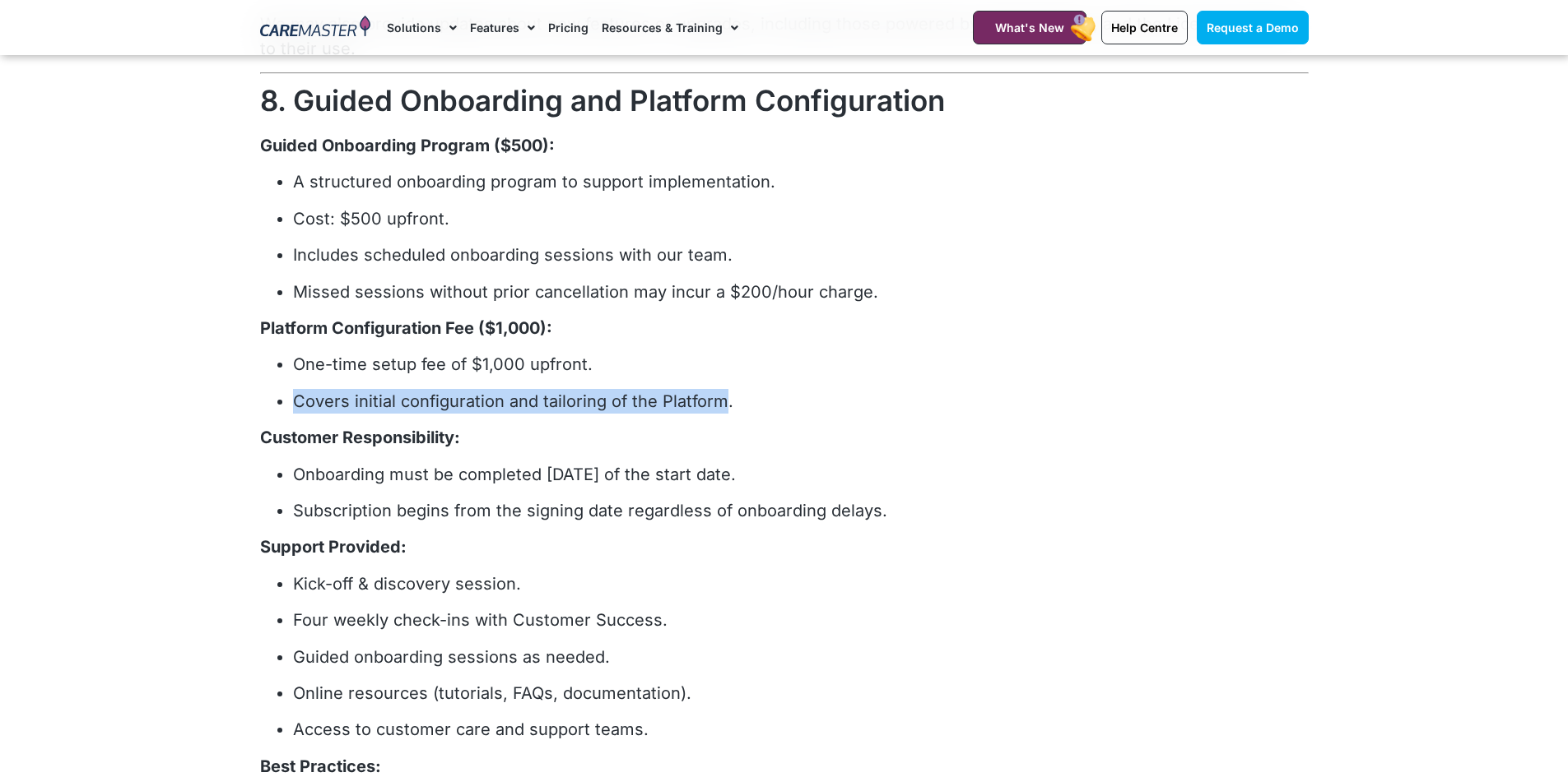
drag, startPoint x: 643, startPoint y: 398, endPoint x: 288, endPoint y: 400, distance: 355.0
click at [288, 400] on ul "One-time setup fee of $1,000 upfront. Covers initial configuration and tailorin…" at bounding box center [784, 382] width 1048 height 61
click at [759, 424] on div "RECITALS a. The Licensor has the right to license the Platform and the Material…" at bounding box center [784, 612] width 1048 height 5671
drag, startPoint x: 741, startPoint y: 399, endPoint x: 287, endPoint y: 408, distance: 454.1
click at [287, 408] on ul "One-time setup fee of $1,000 upfront. Covers initial configuration and tailorin…" at bounding box center [784, 382] width 1048 height 61
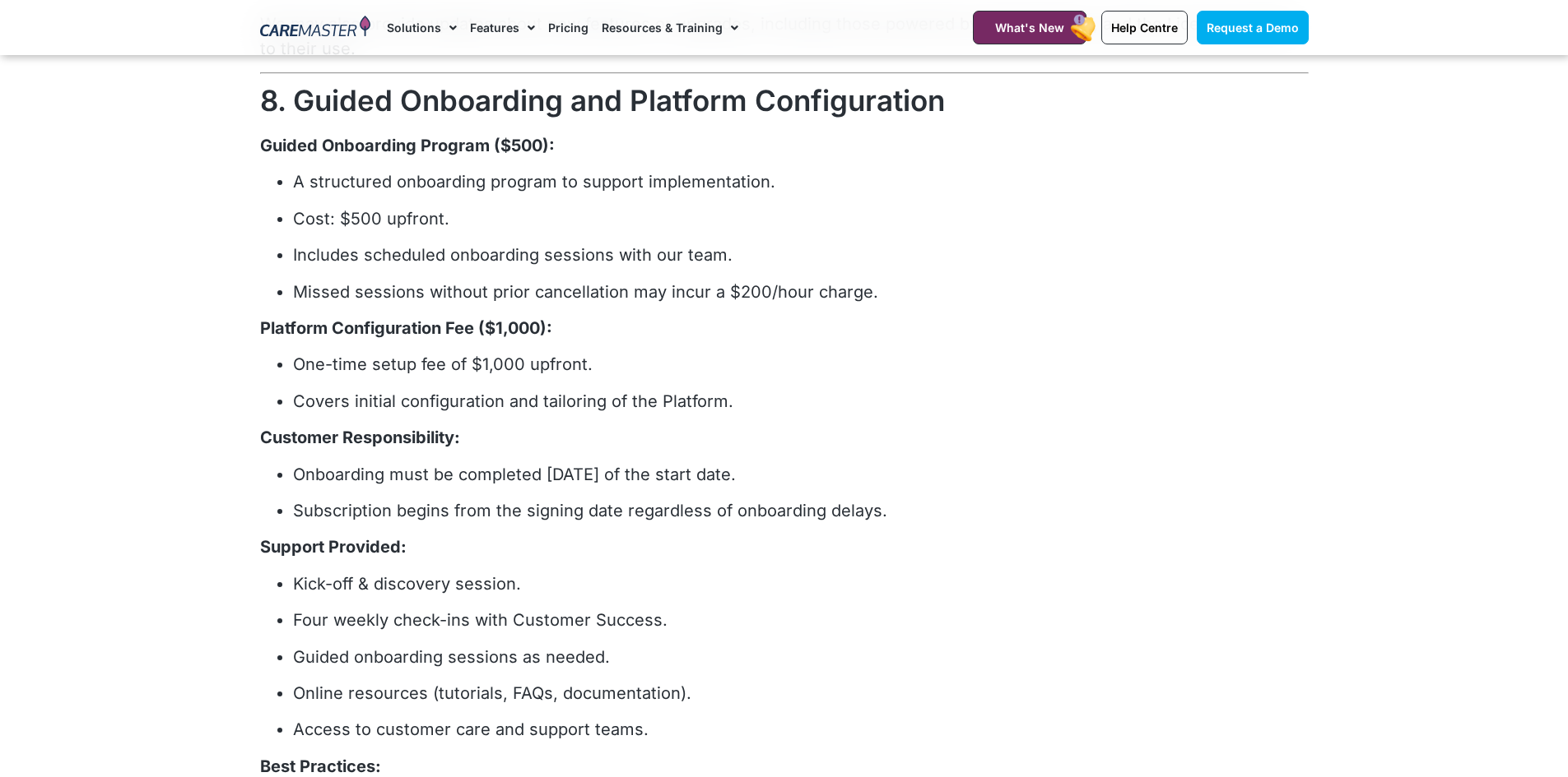
click at [986, 348] on div "RECITALS a. The Licensor has the right to license the Platform and the Material…" at bounding box center [784, 612] width 1048 height 5671
click at [413, 366] on p "One-time setup fee of $1,000 upfront." at bounding box center [801, 365] width 1016 height 25
drag, startPoint x: 607, startPoint y: 362, endPoint x: 283, endPoint y: 366, distance: 324.0
click at [283, 366] on ul "One-time setup fee of $1,000 upfront. Covers initial configuration and tailorin…" at bounding box center [784, 382] width 1048 height 61
drag, startPoint x: 720, startPoint y: 400, endPoint x: 286, endPoint y: 405, distance: 434.0
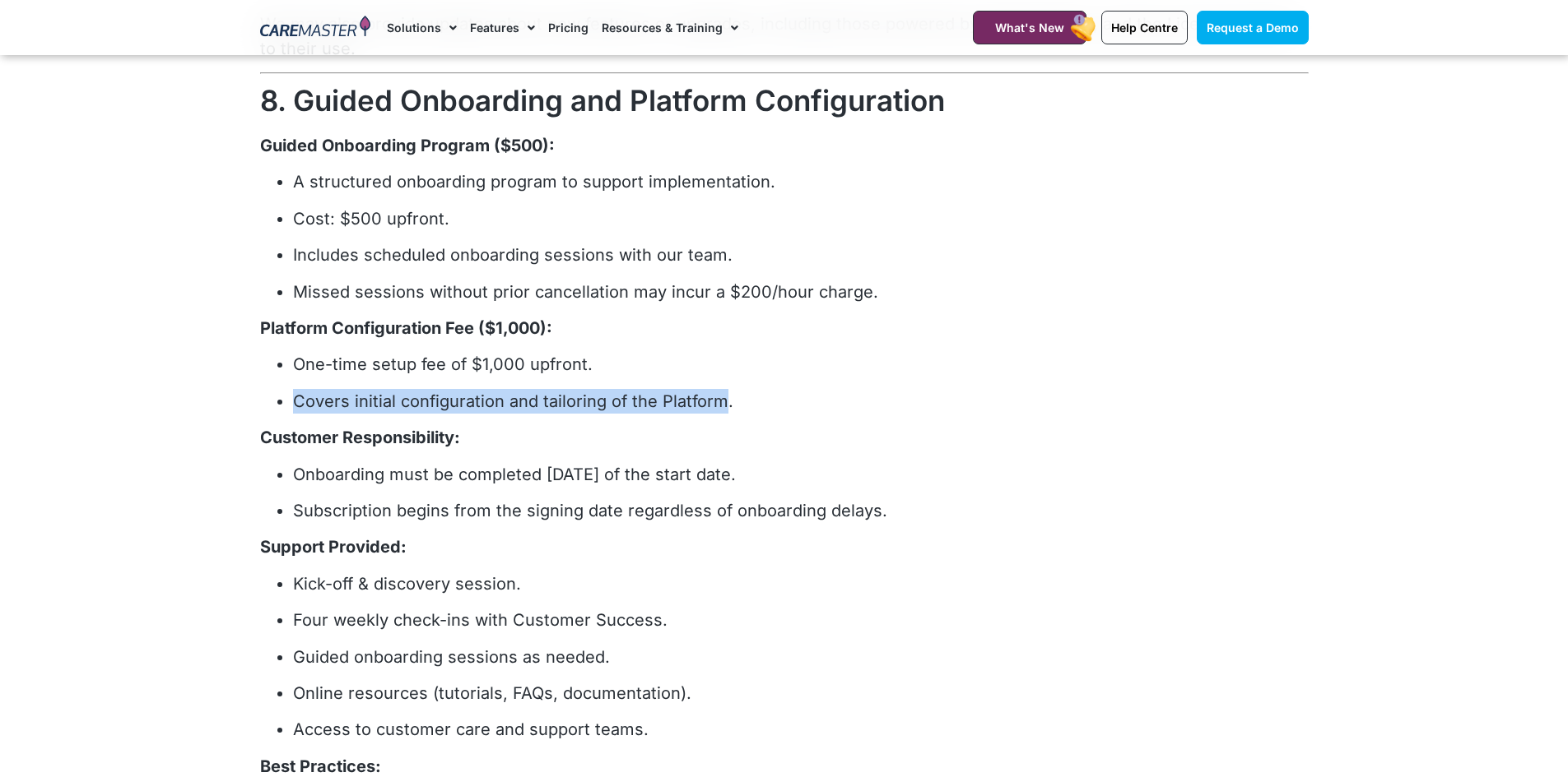
click at [293, 403] on li "Covers initial configuration and tailoring of the Platform." at bounding box center [801, 401] width 1016 height 25
